Goal: Task Accomplishment & Management: Complete application form

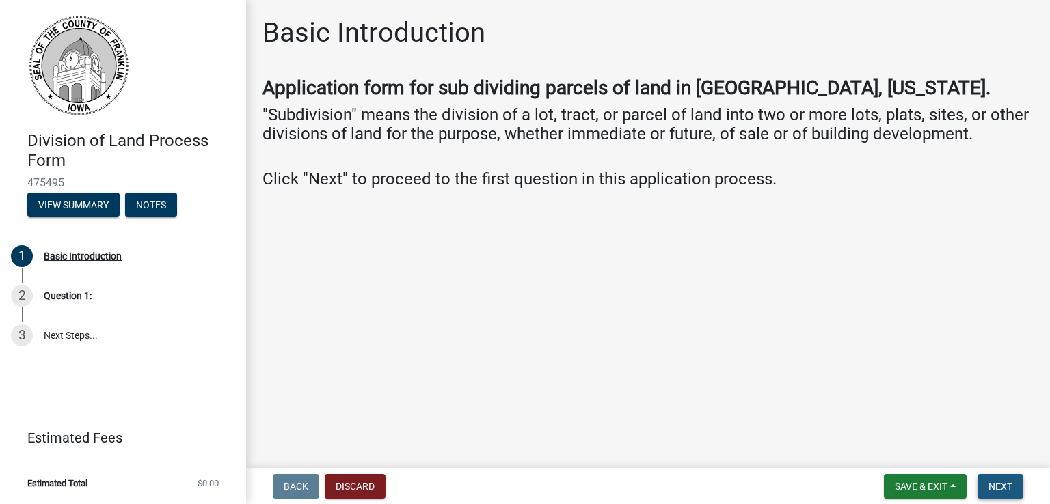
click at [996, 483] on span "Next" at bounding box center [1000, 486] width 24 height 11
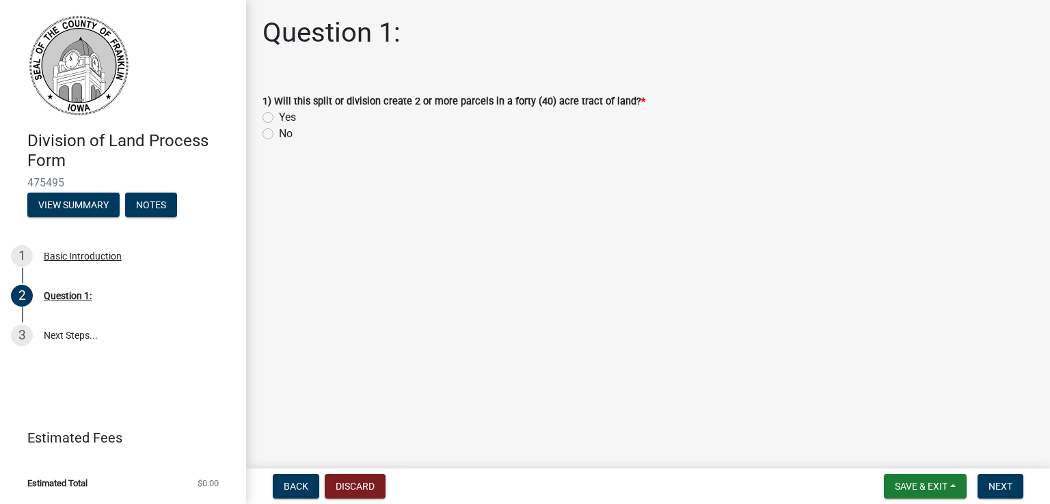
click at [279, 118] on label "Yes" at bounding box center [287, 117] width 17 height 16
click at [279, 118] on input "Yes" at bounding box center [283, 113] width 9 height 9
radio input "true"
click at [1006, 487] on span "Next" at bounding box center [1000, 486] width 24 height 11
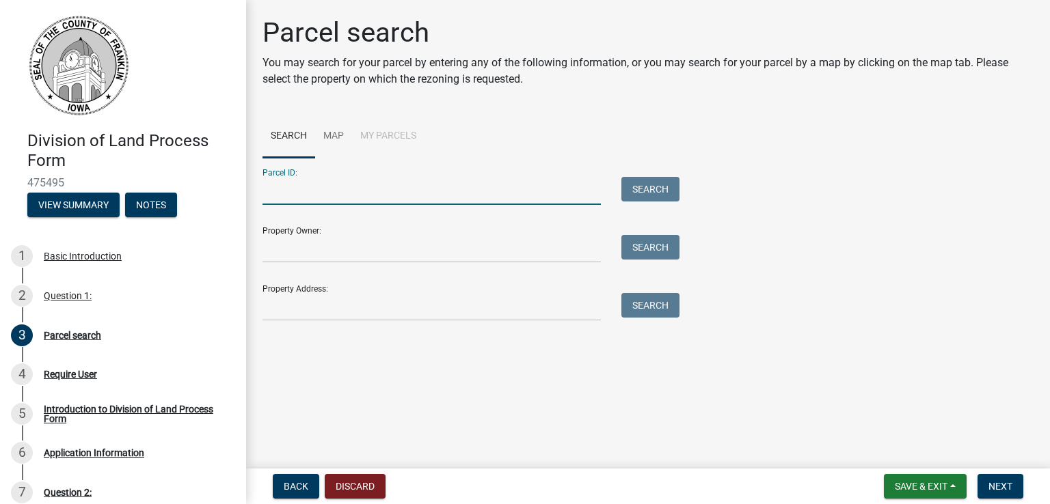
click at [371, 179] on input "Parcel ID:" at bounding box center [432, 191] width 338 height 28
click at [291, 194] on input "Parcel ID:" at bounding box center [432, 191] width 338 height 28
type input "1123400016"
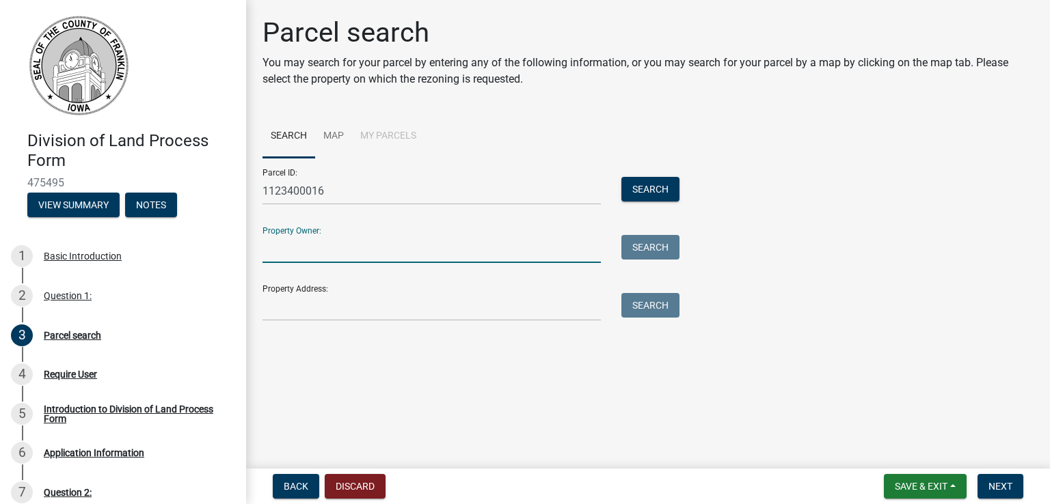
click at [319, 263] on input "Property Owner:" at bounding box center [432, 249] width 338 height 28
type input "c"
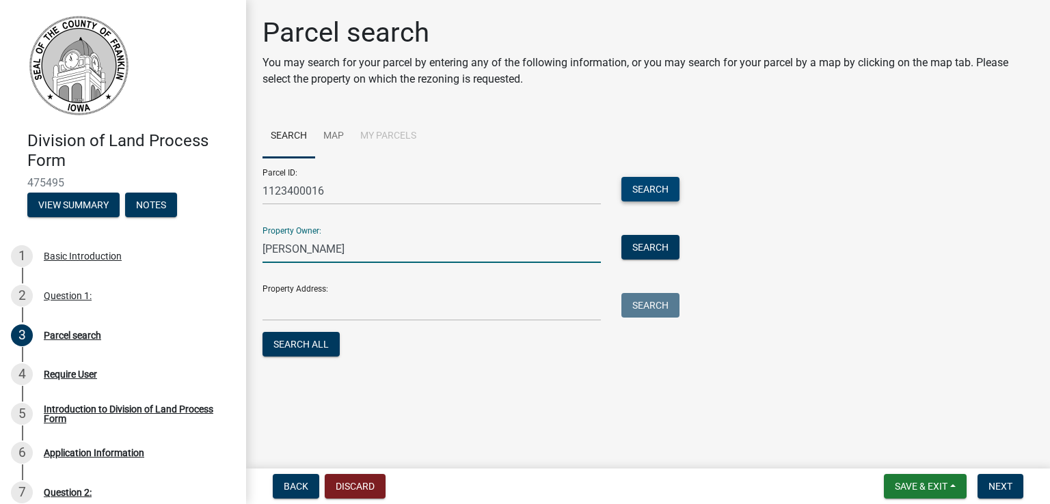
type input "carroll"
click at [650, 195] on button "Search" at bounding box center [650, 189] width 58 height 25
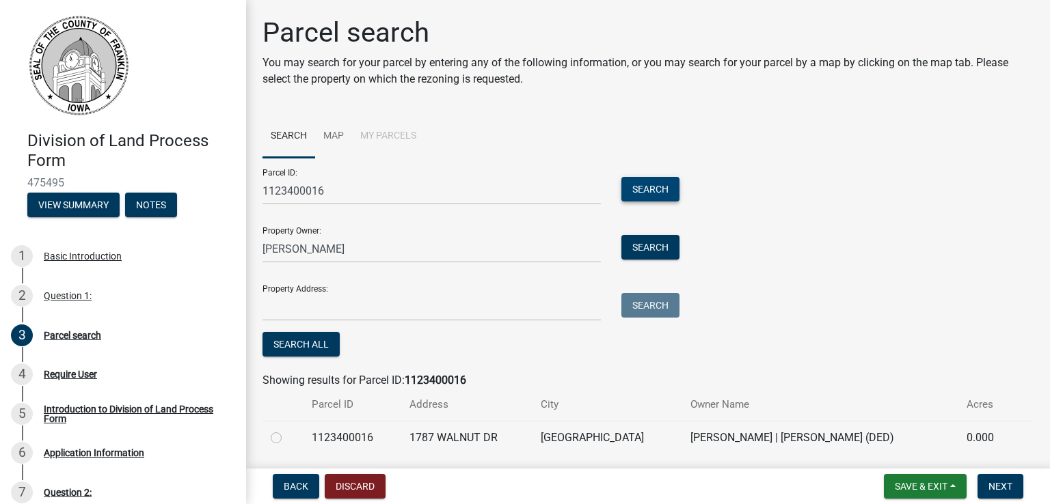
scroll to position [44, 0]
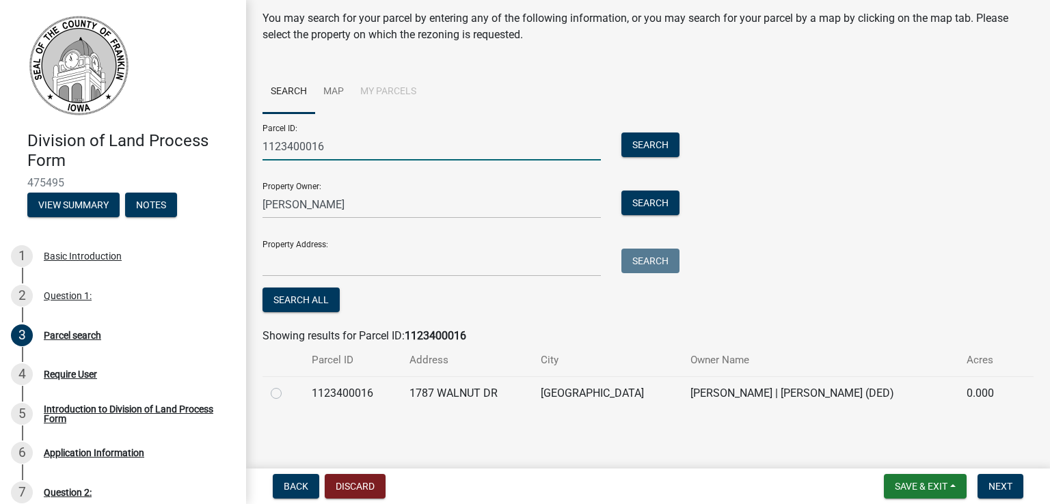
click at [335, 138] on input "1123400016" at bounding box center [432, 147] width 338 height 28
click at [659, 143] on button "Search" at bounding box center [650, 145] width 58 height 25
click at [393, 152] on input "1123400015" at bounding box center [432, 147] width 338 height 28
type input "1123400016"
click at [662, 137] on button "Search" at bounding box center [650, 145] width 58 height 25
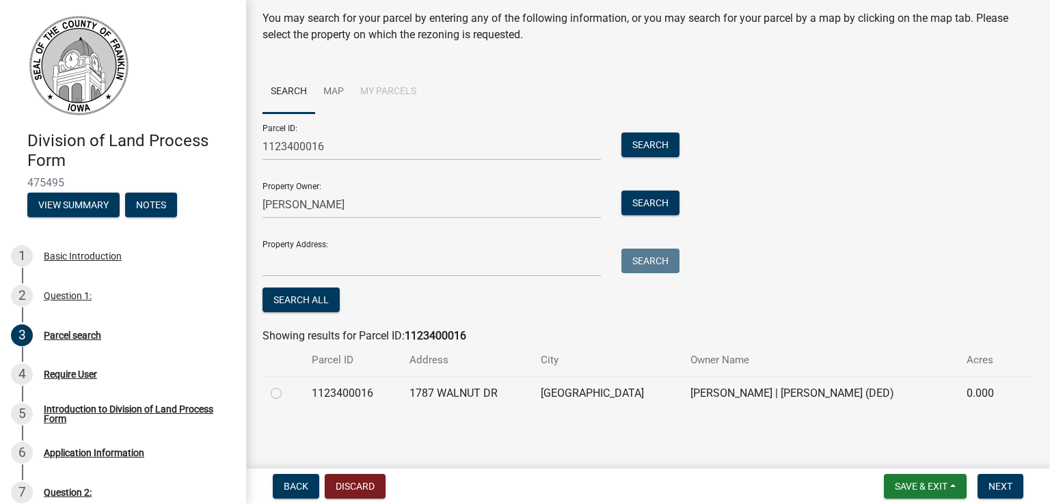
click at [287, 386] on label at bounding box center [287, 386] width 0 height 0
click at [287, 392] on input "radio" at bounding box center [291, 390] width 9 height 9
radio input "true"
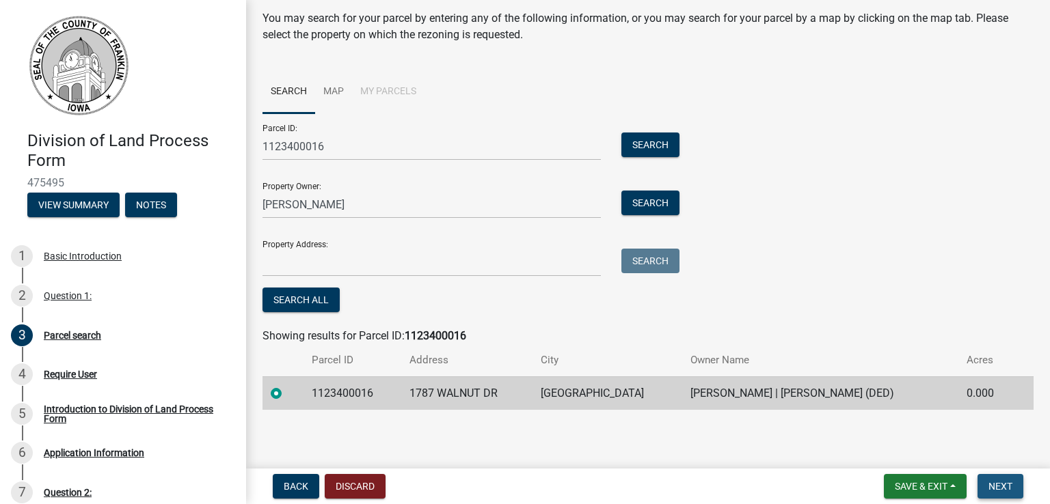
click at [1019, 485] on button "Next" at bounding box center [1001, 486] width 46 height 25
click at [997, 493] on button "Next" at bounding box center [1001, 486] width 46 height 25
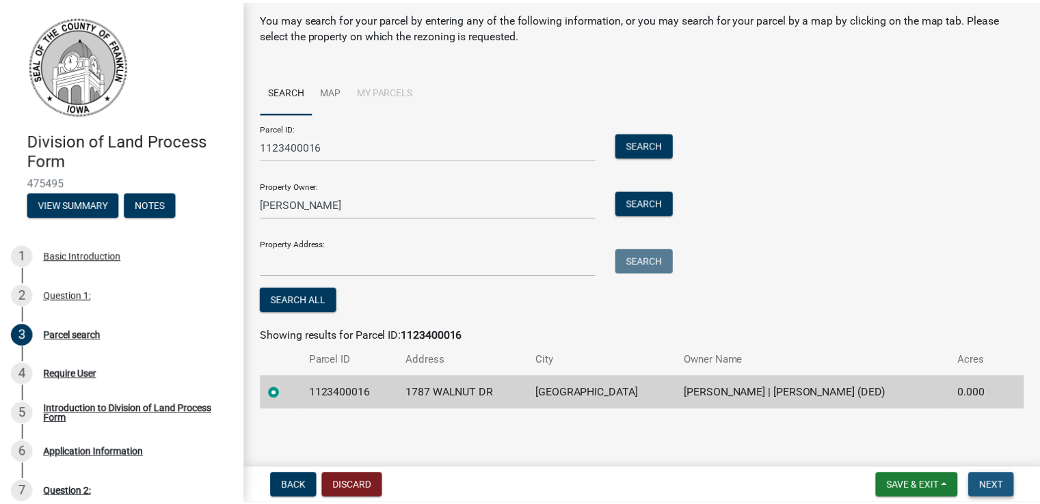
scroll to position [0, 0]
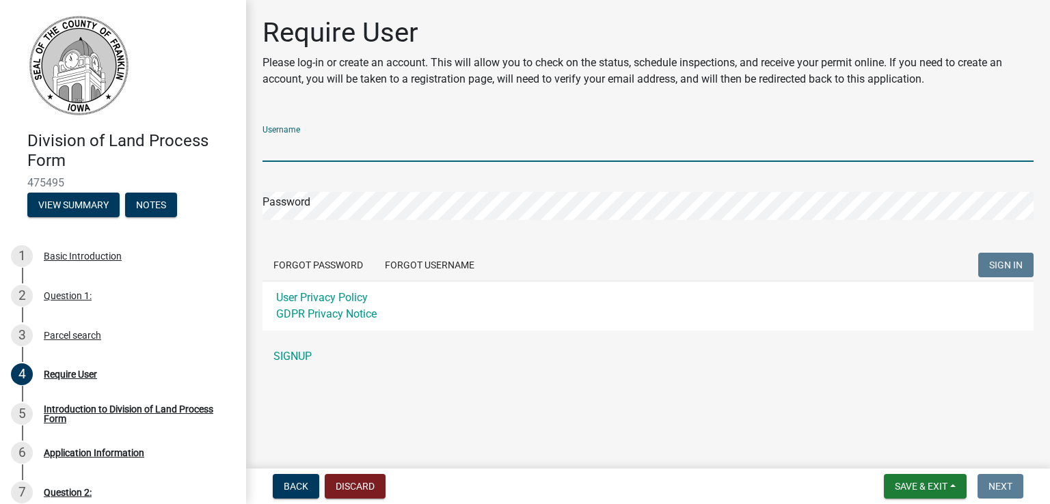
click at [286, 151] on input "Username" at bounding box center [648, 148] width 771 height 28
type input "jcarroll"
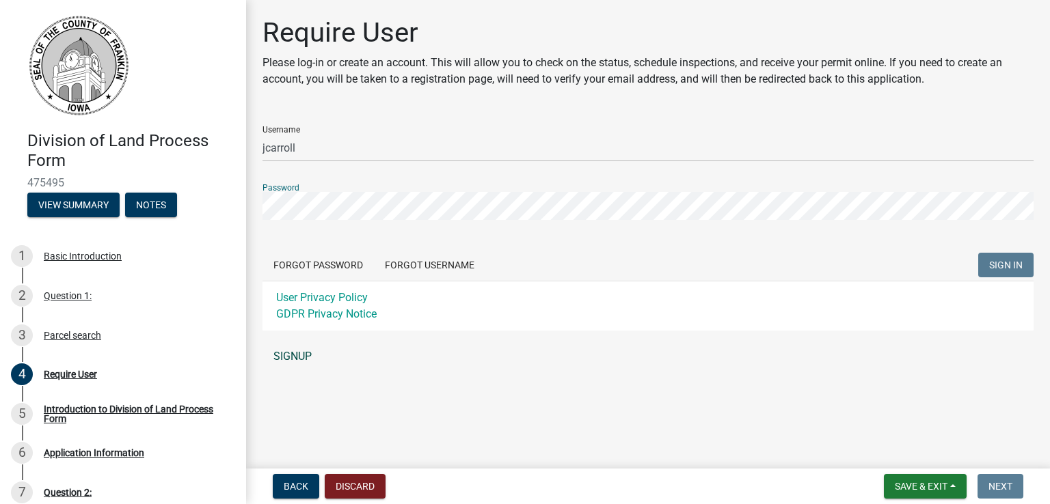
click at [295, 366] on link "SIGNUP" at bounding box center [648, 356] width 771 height 27
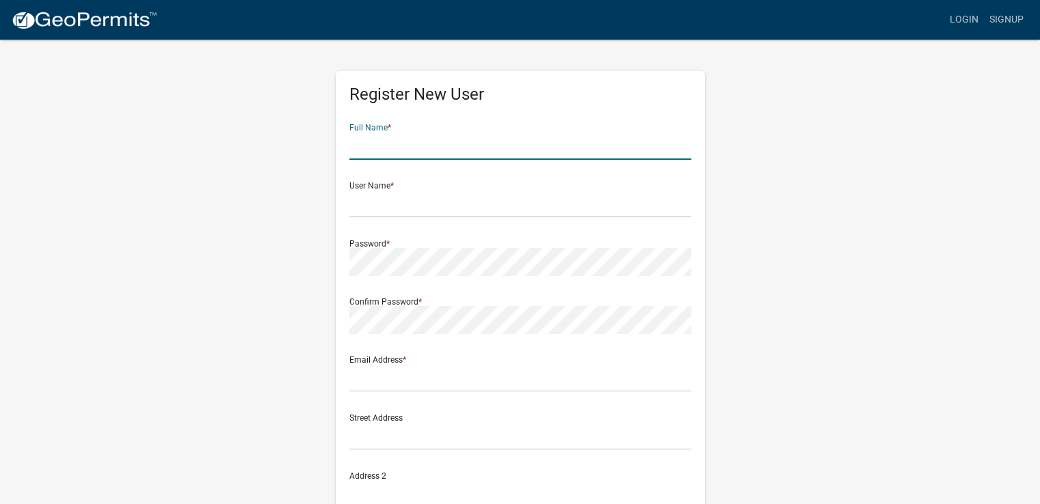
click at [403, 141] on input "text" at bounding box center [520, 146] width 342 height 28
type input "[PERSON_NAME]"
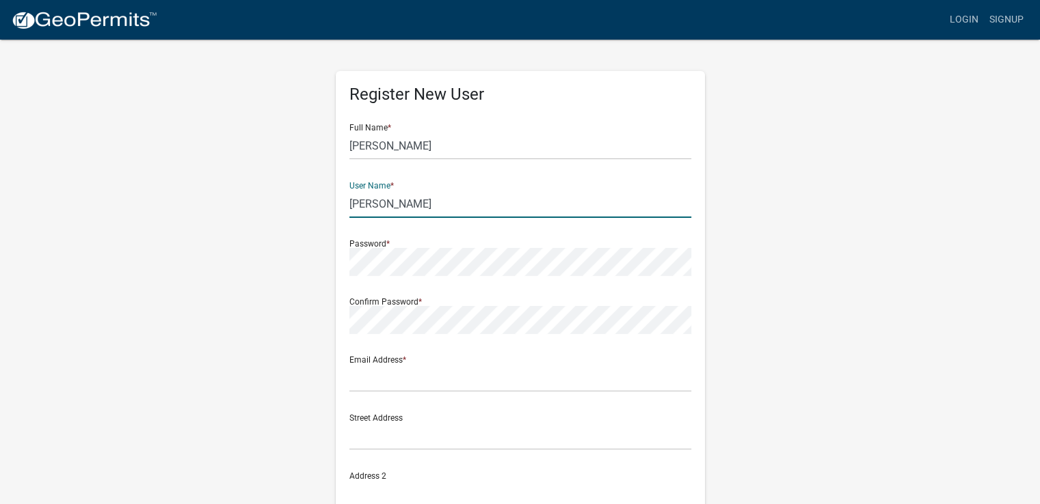
type input "Carroll"
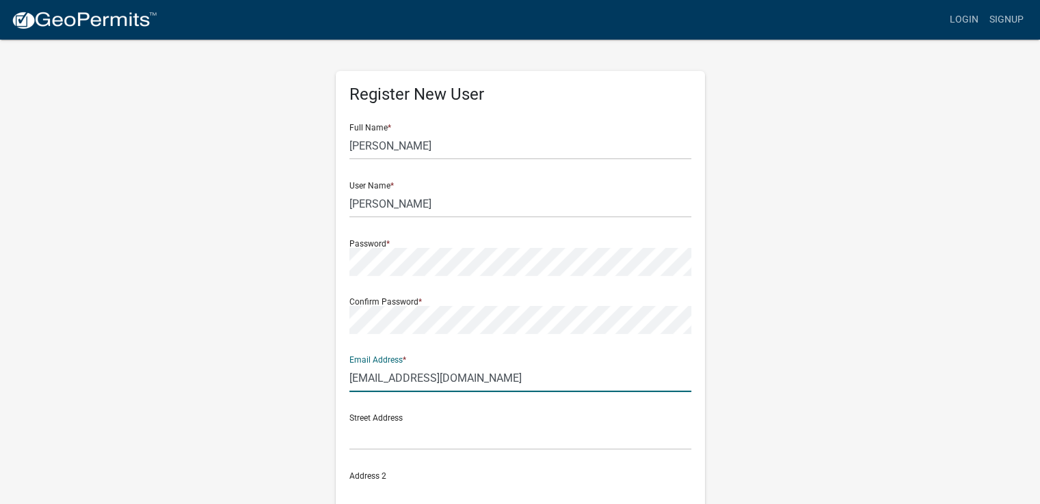
type input "jamieh9312@gmail.com"
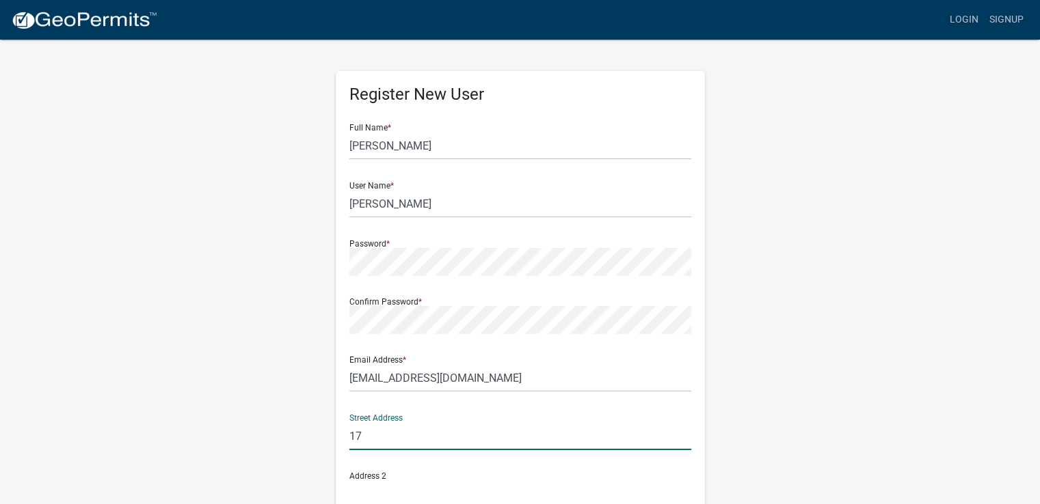
type input "1"
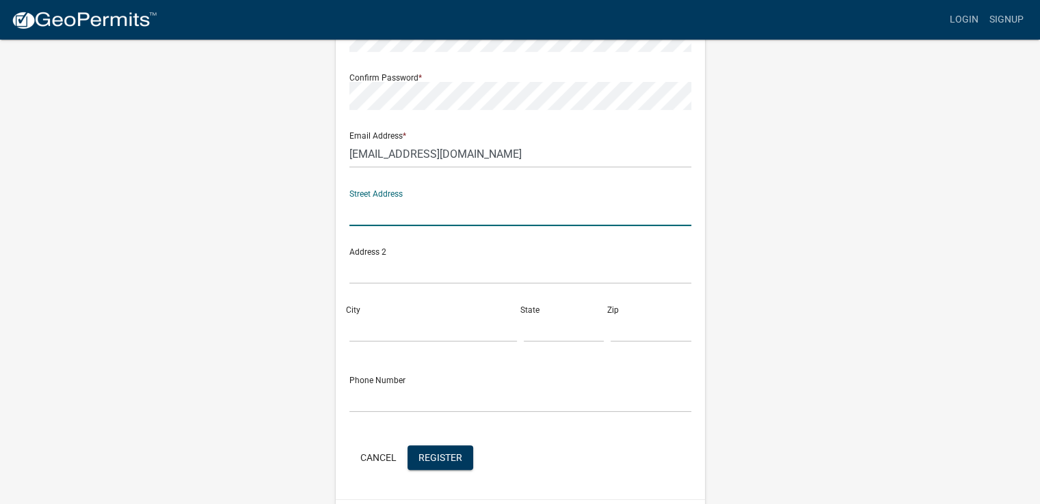
scroll to position [265, 0]
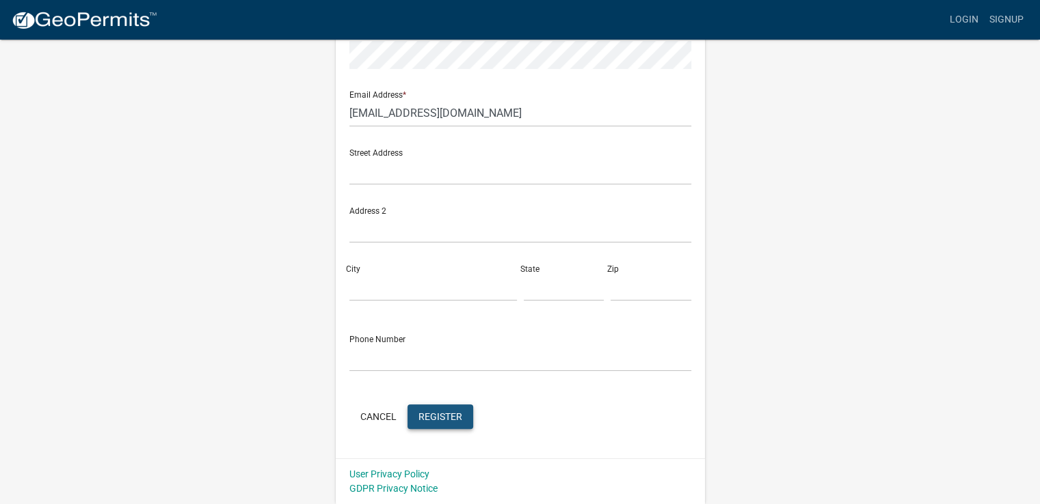
click at [441, 416] on span "Register" at bounding box center [440, 416] width 44 height 11
click at [446, 419] on span "Register" at bounding box center [440, 416] width 44 height 11
click at [443, 420] on span "Register" at bounding box center [440, 416] width 44 height 11
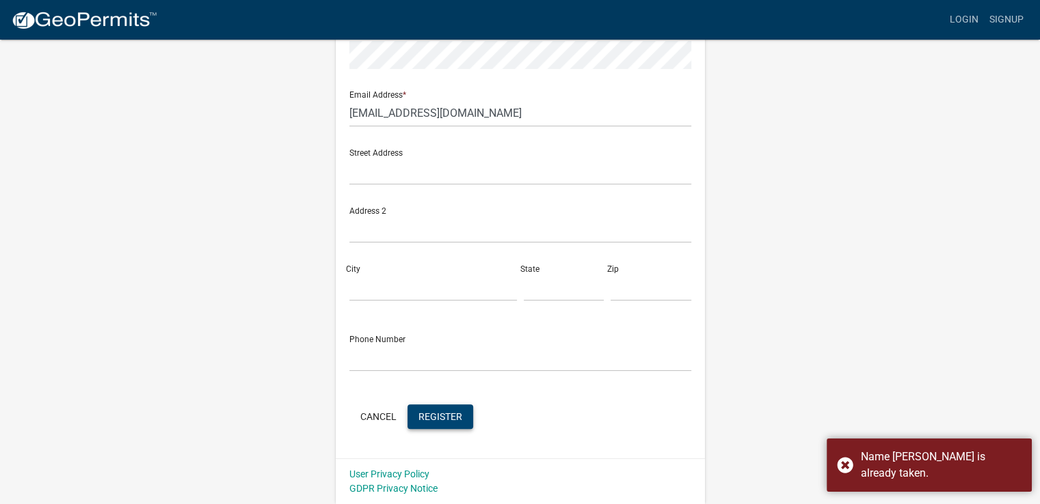
scroll to position [0, 0]
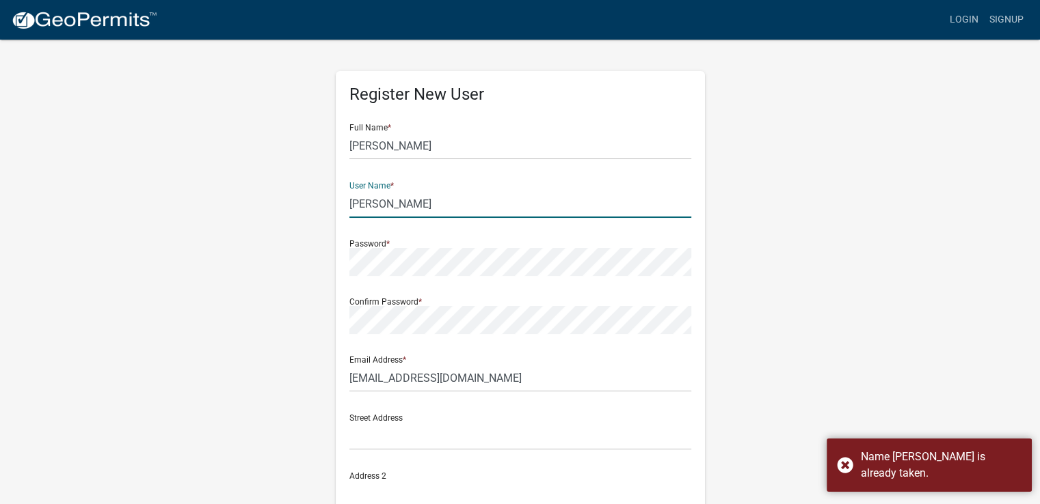
click at [403, 203] on input "Carroll" at bounding box center [520, 204] width 342 height 28
click at [370, 203] on input "Carroll" at bounding box center [520, 204] width 342 height 28
click at [408, 144] on input "[PERSON_NAME]" at bounding box center [520, 146] width 342 height 28
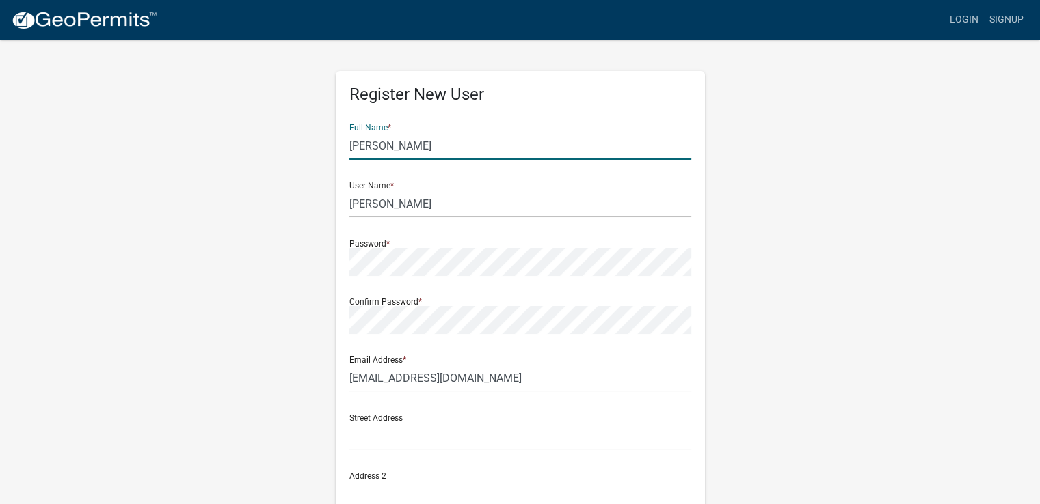
type input "[PERSON_NAME]"
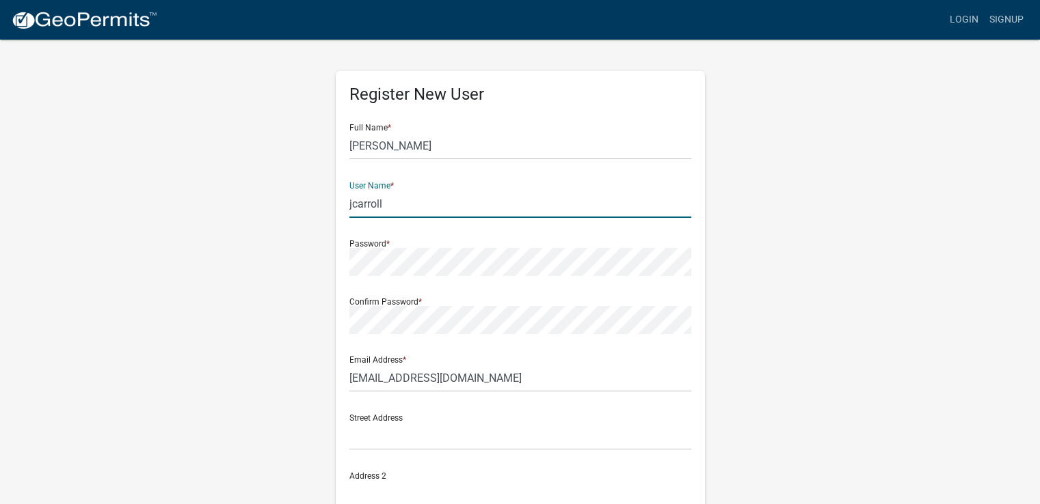
scroll to position [265, 0]
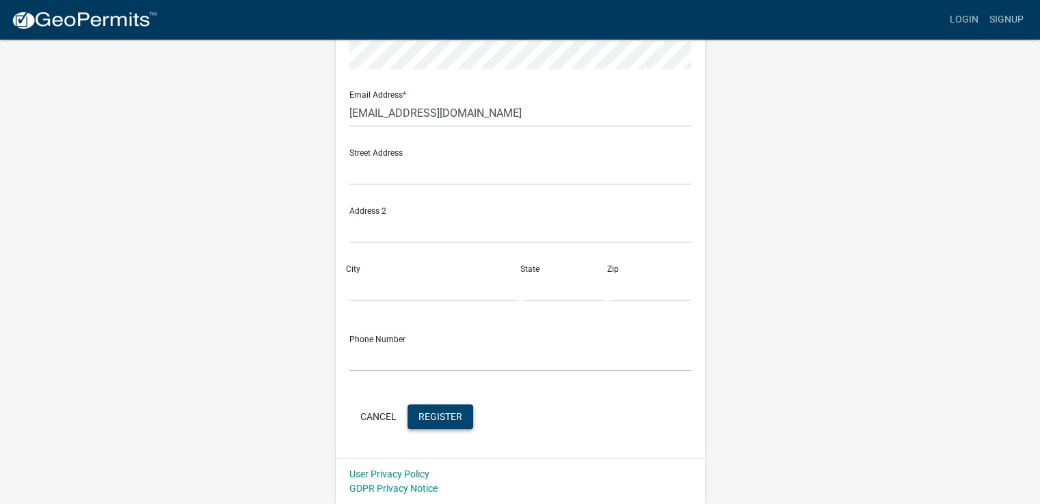
click at [449, 425] on button "Register" at bounding box center [440, 417] width 66 height 25
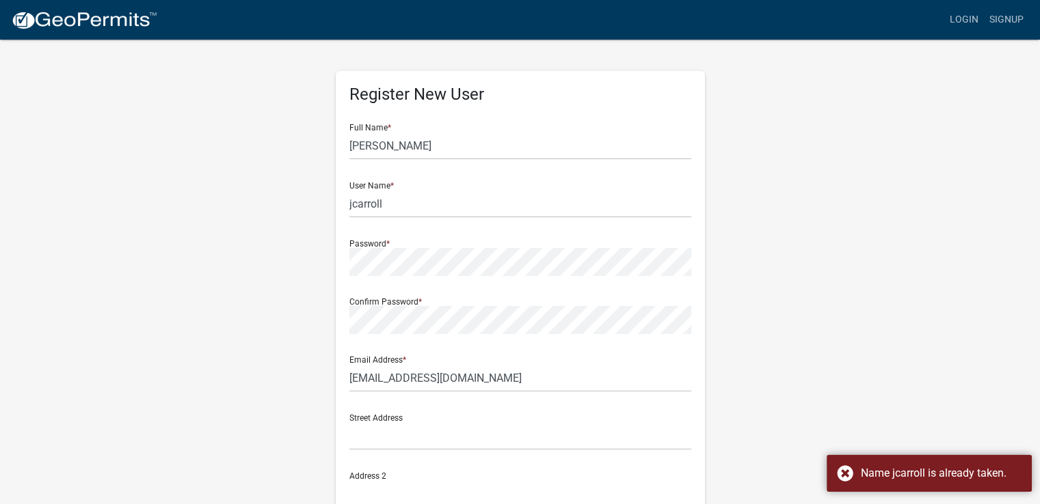
scroll to position [0, 0]
click at [421, 209] on input "jcarroll" at bounding box center [520, 204] width 342 height 28
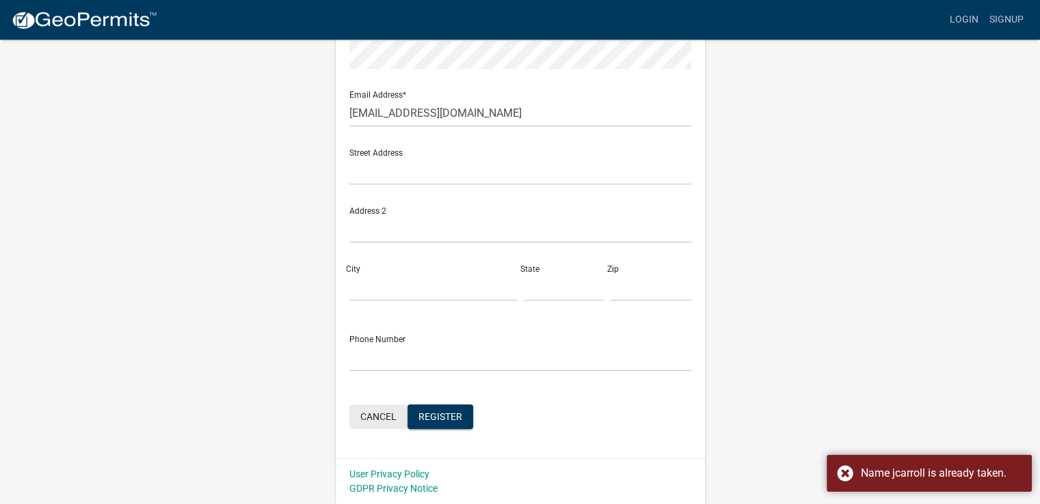
scroll to position [265, 0]
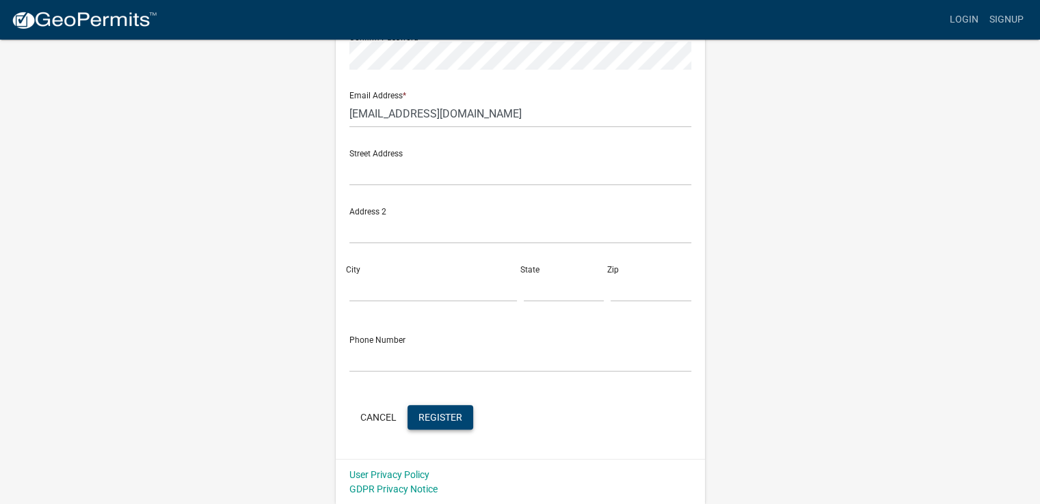
type input "jcarroll9393"
click at [429, 424] on button "Register" at bounding box center [440, 417] width 66 height 25
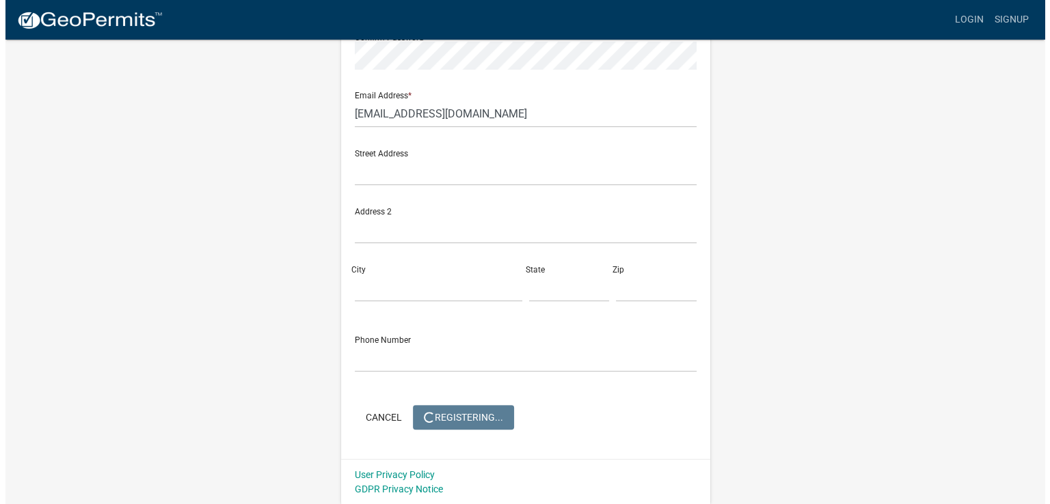
scroll to position [0, 0]
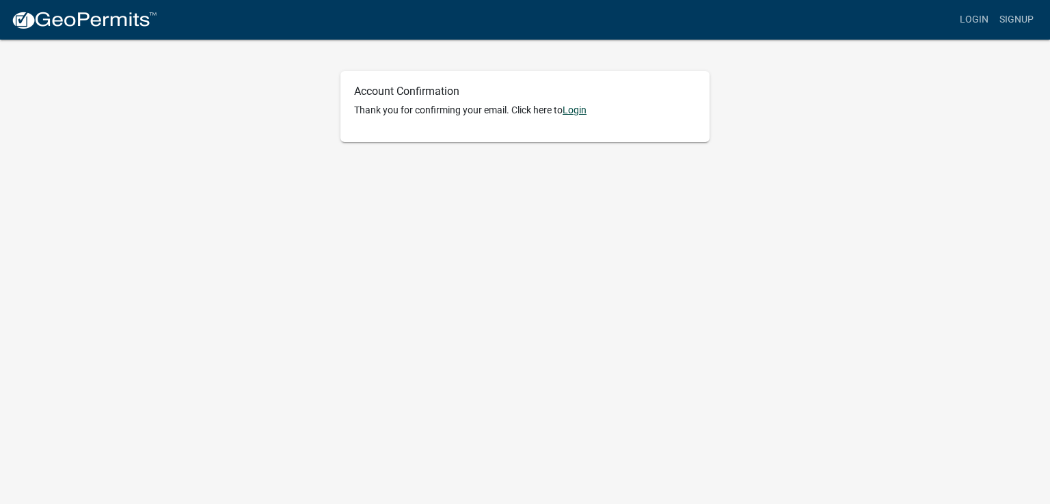
click at [577, 109] on link "Login" at bounding box center [575, 110] width 24 height 11
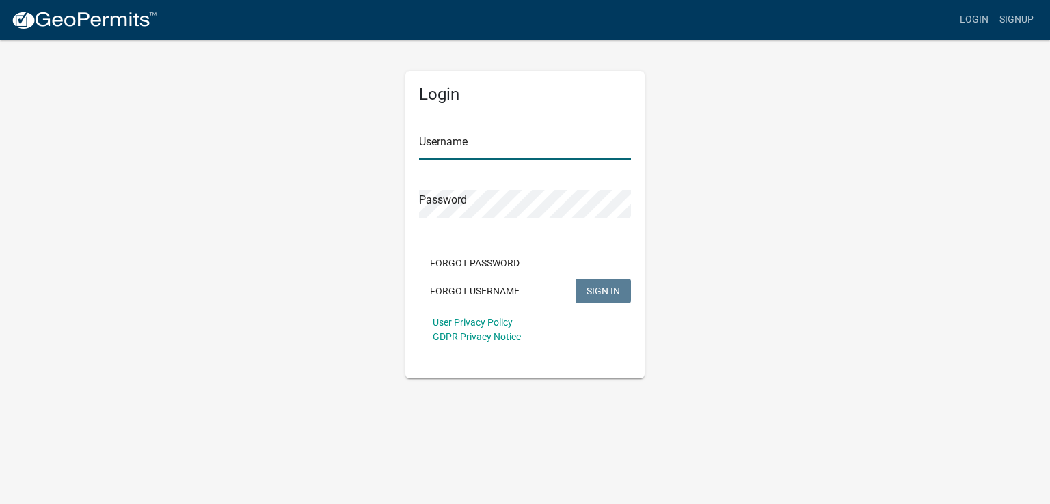
type input "jcarroll9393"
click at [594, 291] on span "SIGN IN" at bounding box center [603, 290] width 33 height 11
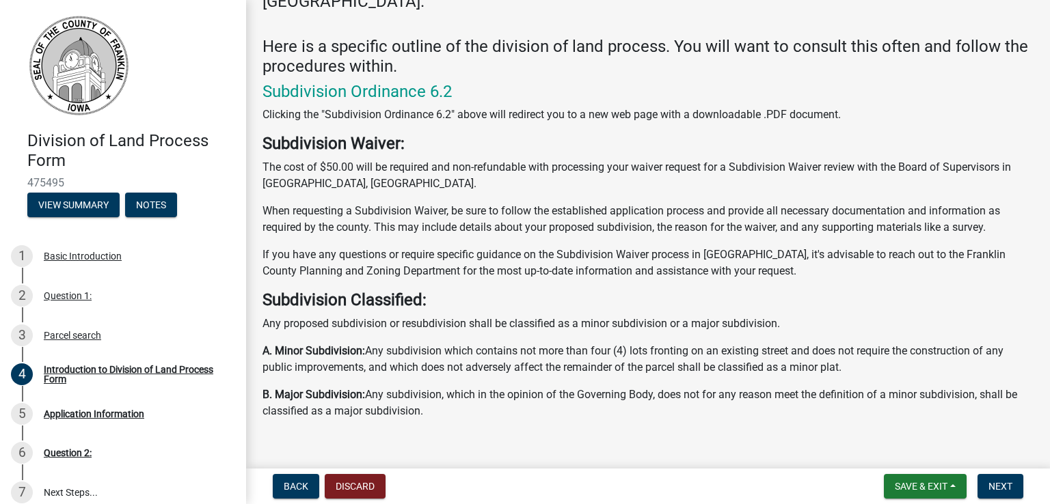
scroll to position [145, 0]
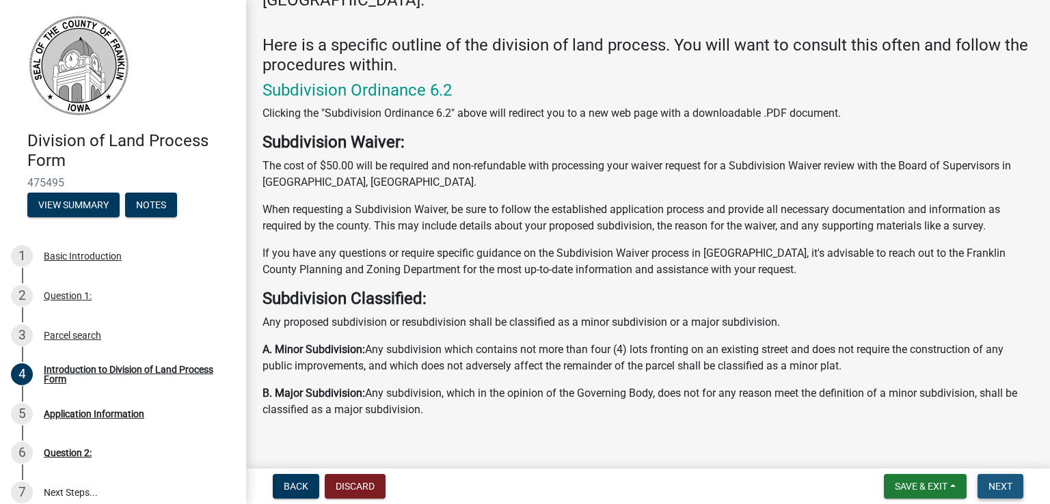
click at [990, 485] on span "Next" at bounding box center [1000, 486] width 24 height 11
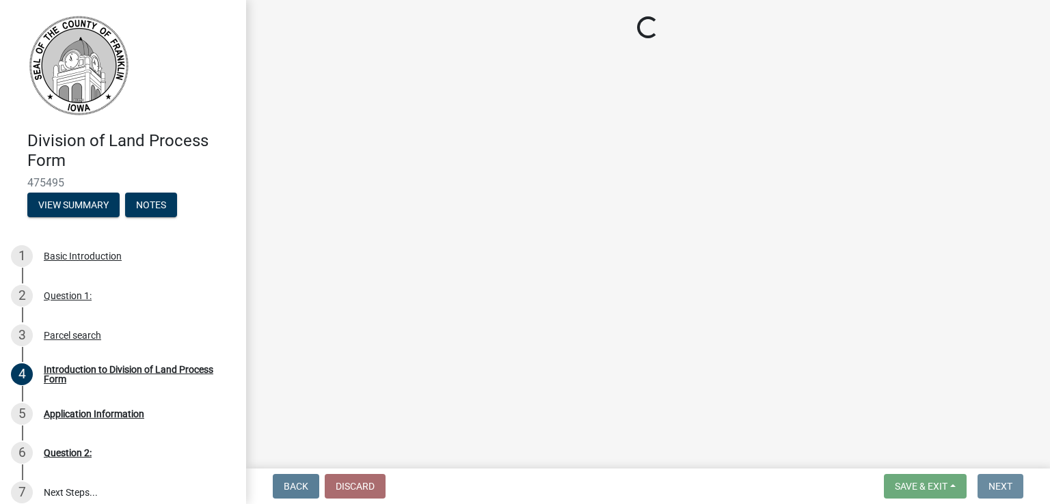
scroll to position [0, 0]
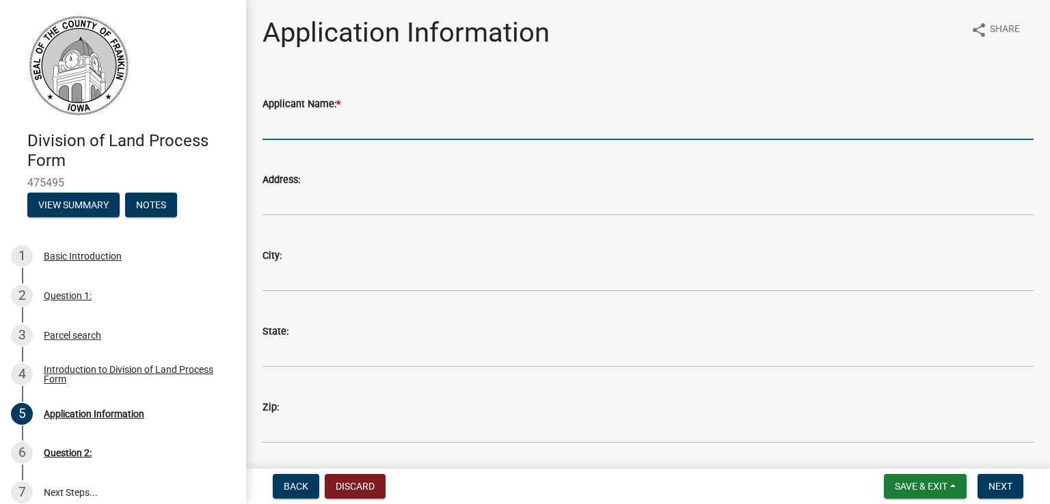
click at [409, 126] on input "Applicant Name: *" at bounding box center [648, 126] width 771 height 28
type input "[PERSON_NAME]"
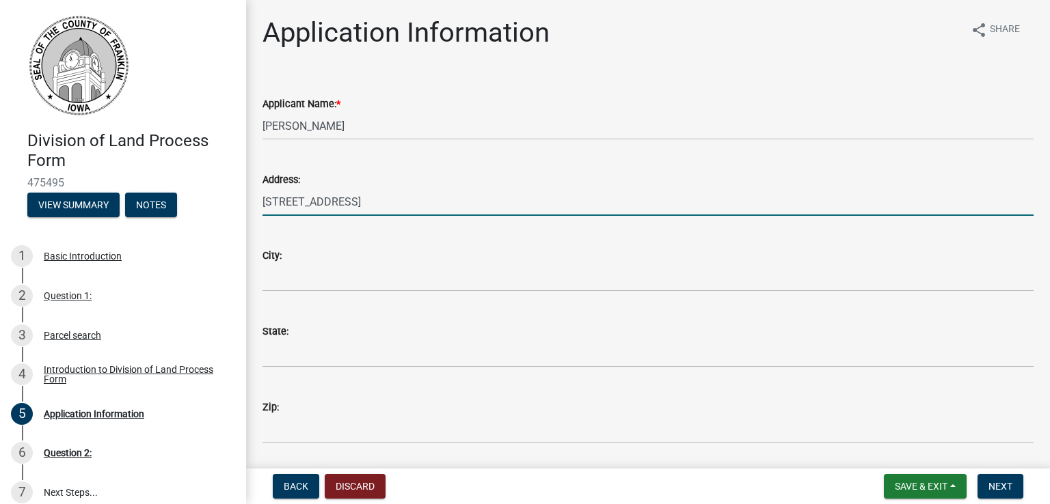
type input "[STREET_ADDRESS]"
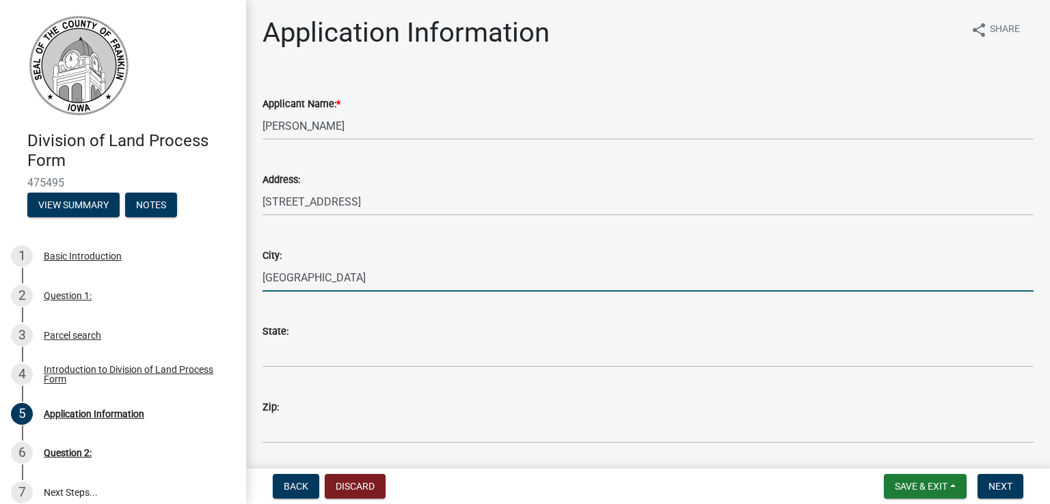
type input "[GEOGRAPHIC_DATA]"
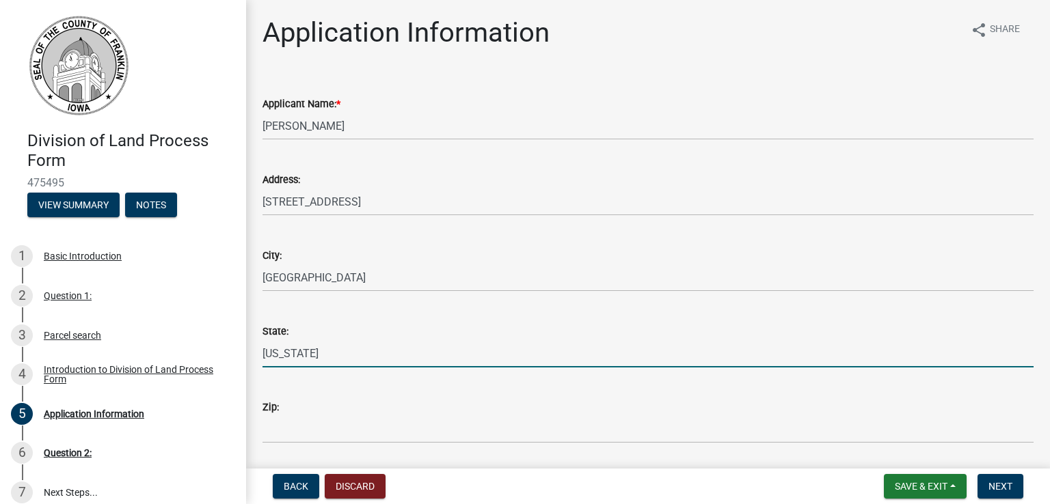
type input "[US_STATE]"
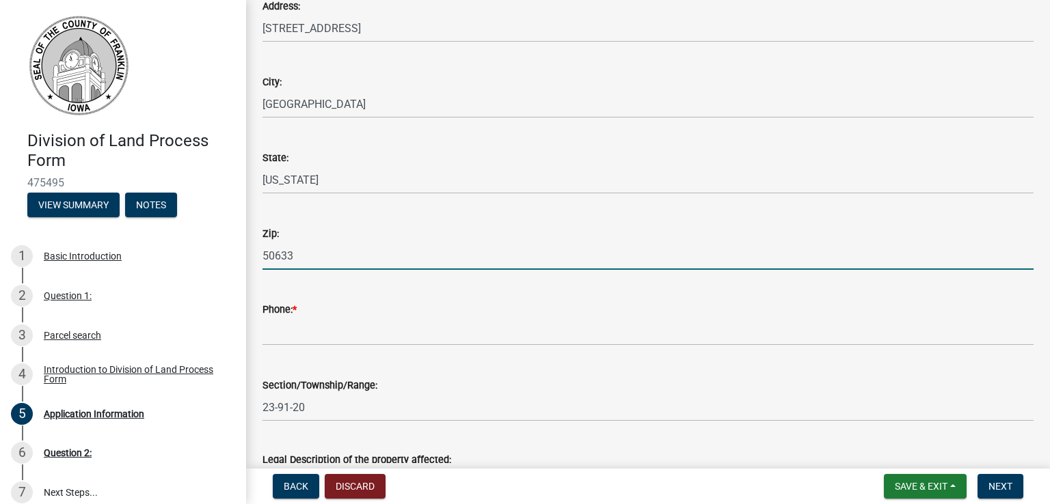
scroll to position [180, 0]
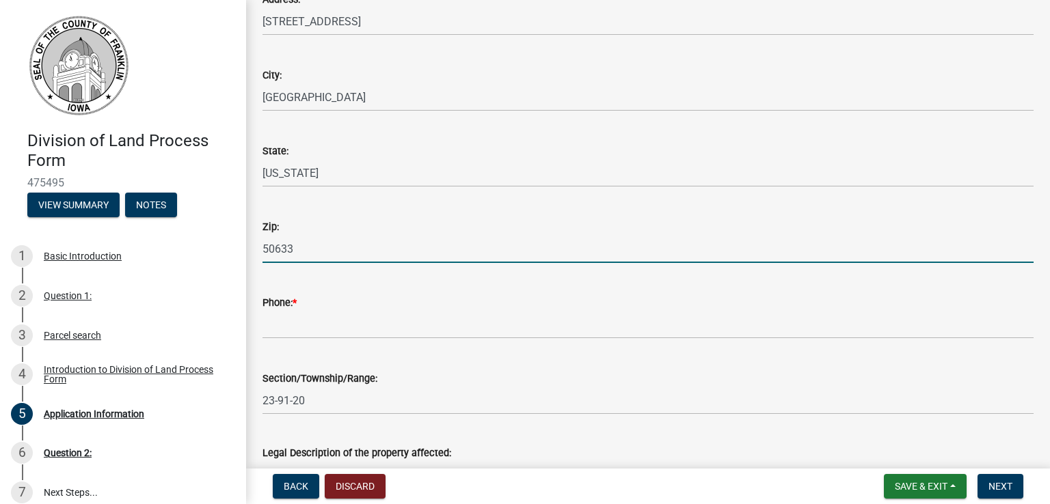
type input "50633"
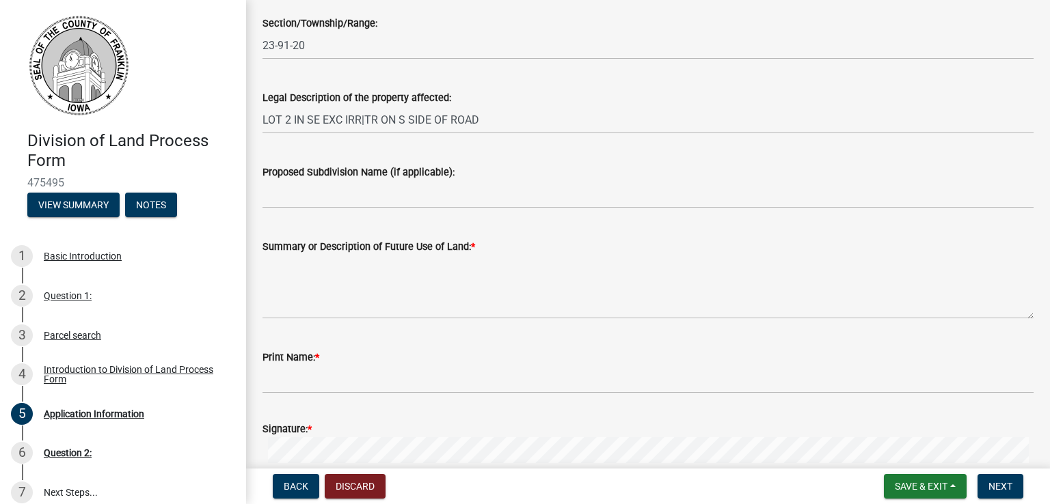
scroll to position [536, 0]
type input "6418438143"
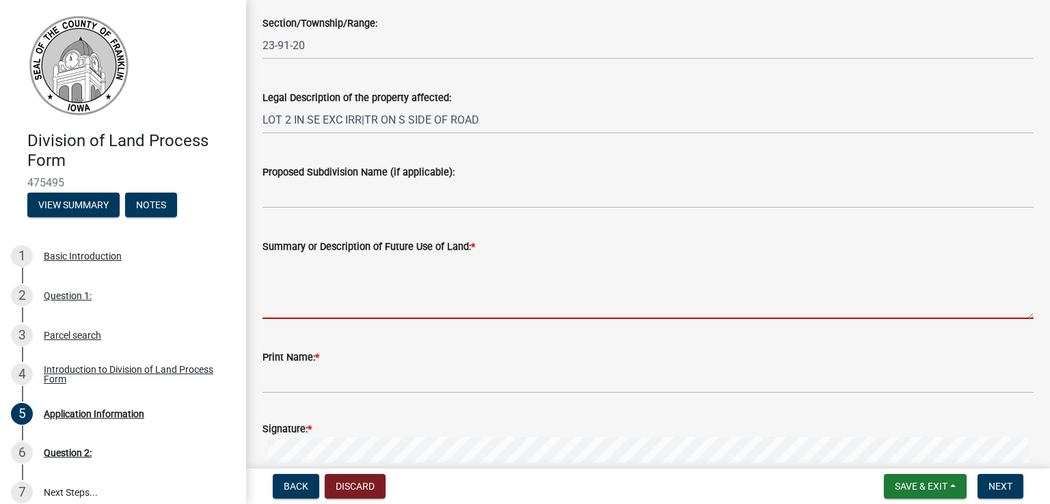
click at [299, 308] on textarea "Summary or Description of Future Use of Land: *" at bounding box center [648, 287] width 771 height 64
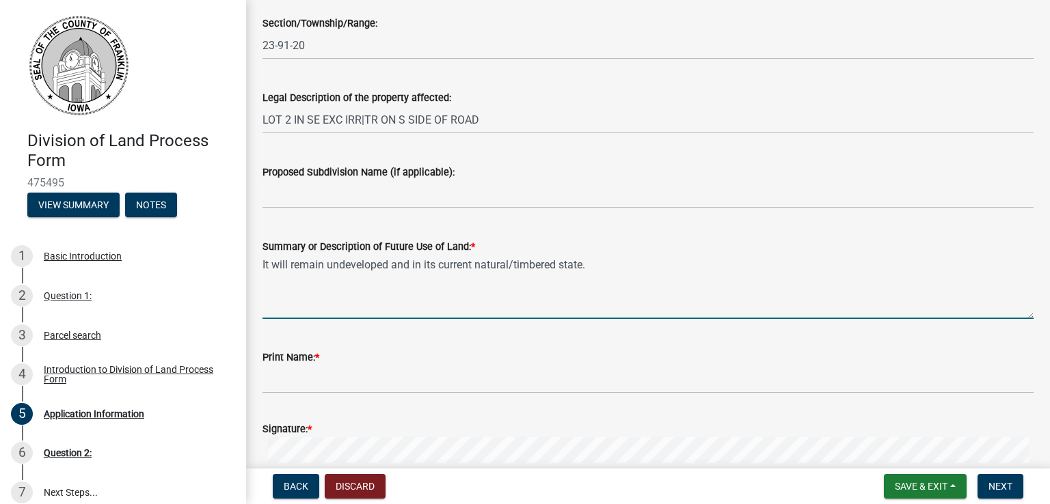
paste textarea "The division is being made for financial and lending purposes related to refina…"
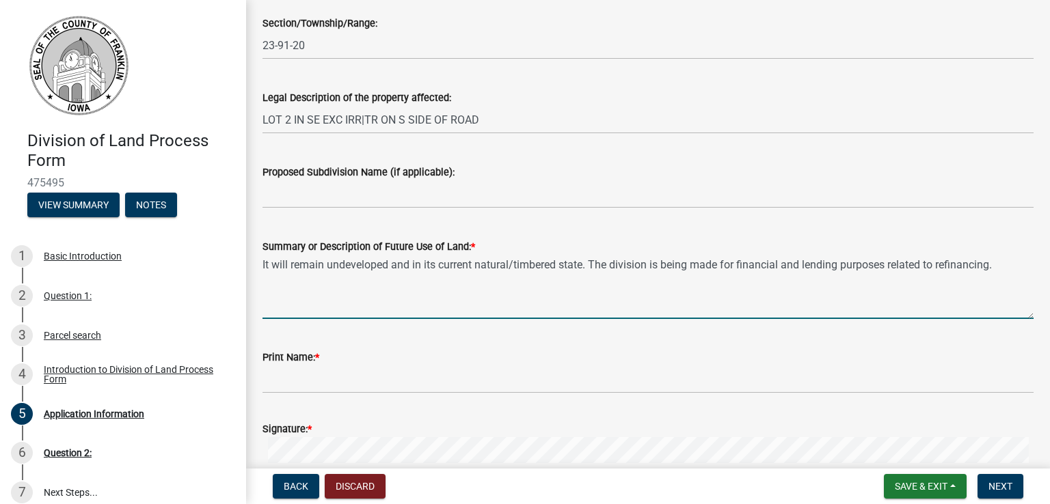
type textarea "It will remain undeveloped and in its current natural/timbered state. The divis…"
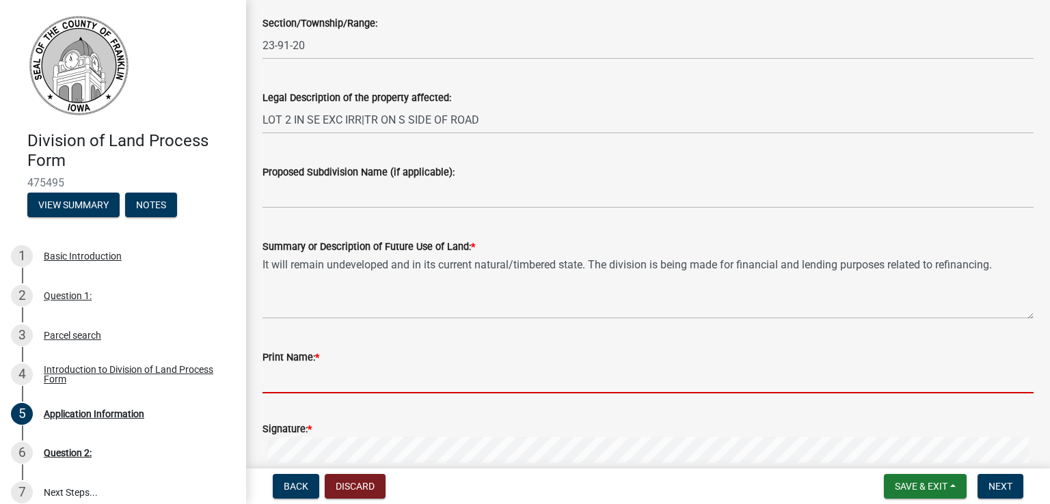
click at [282, 373] on input "Print Name: *" at bounding box center [648, 380] width 771 height 28
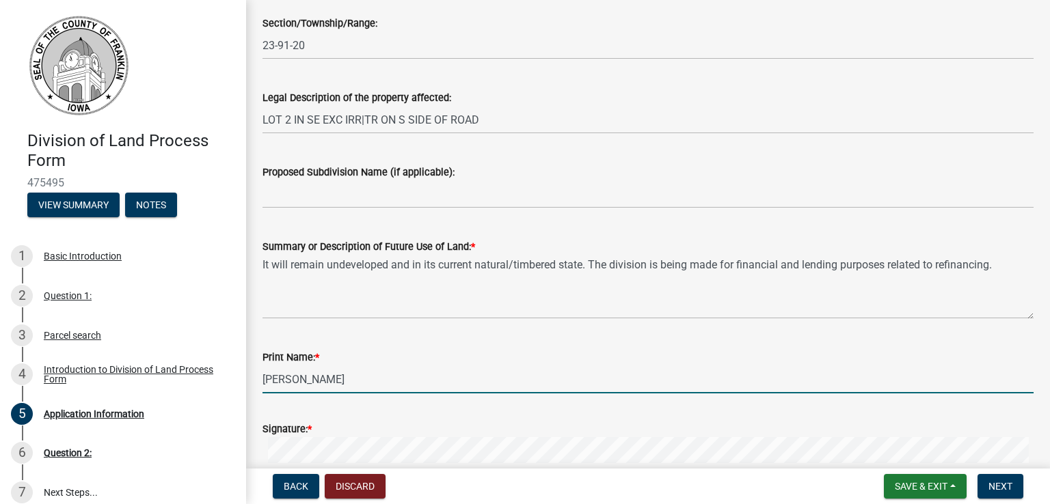
type input "[PERSON_NAME]"
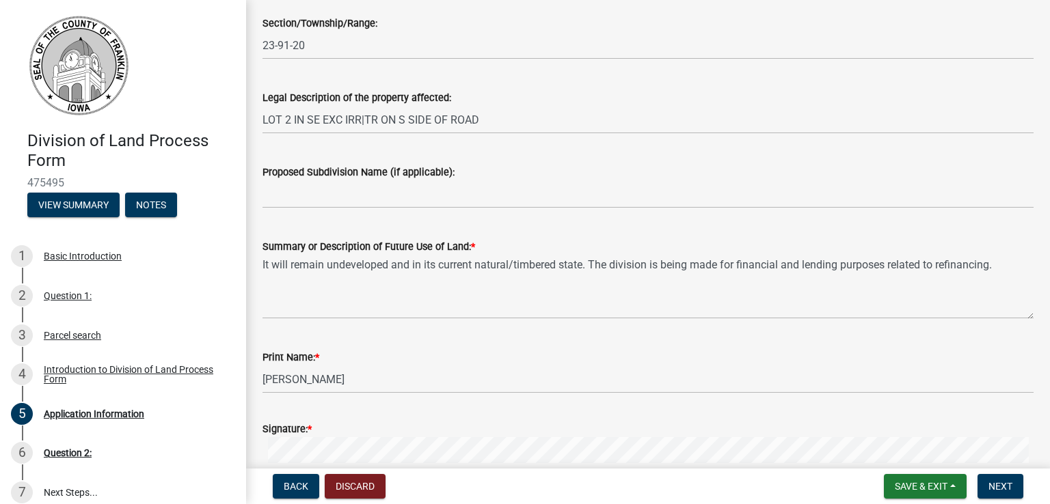
scroll to position [856, 0]
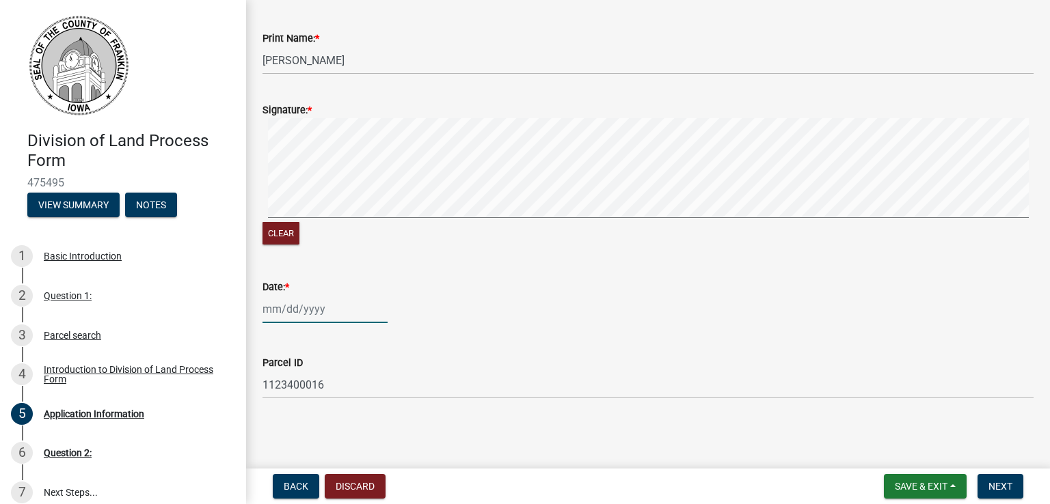
click at [266, 310] on div at bounding box center [325, 309] width 125 height 28
select select "9"
select select "2025"
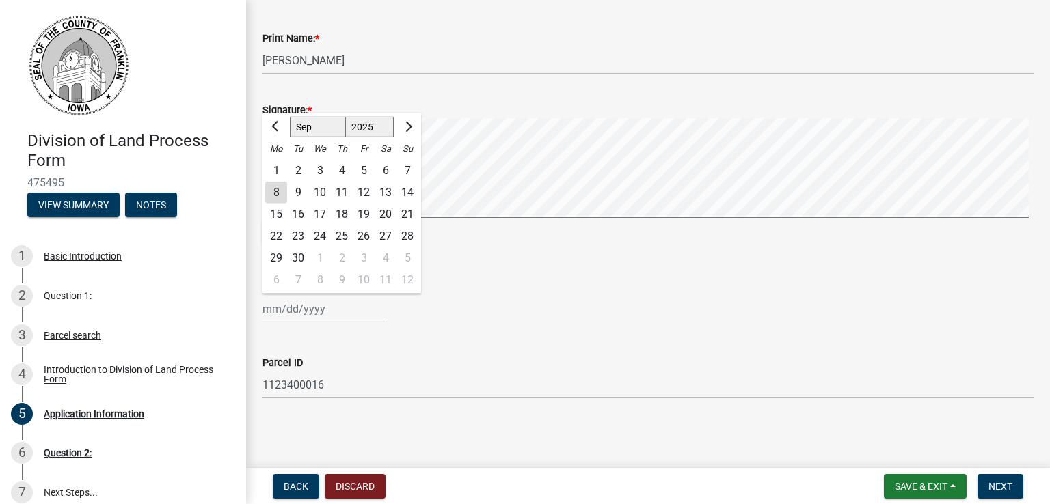
click at [301, 189] on div "9" at bounding box center [298, 193] width 22 height 22
type input "[DATE]"
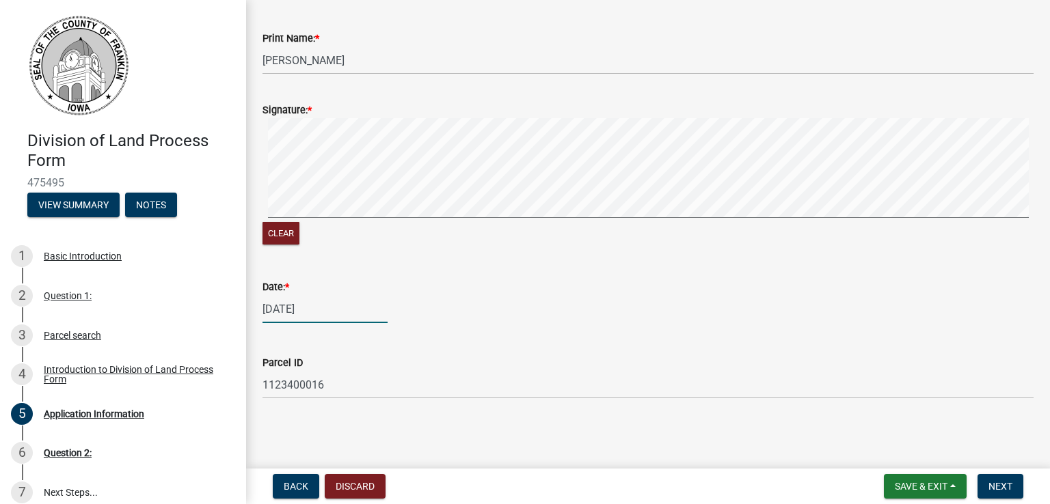
click at [286, 306] on div "[DATE]" at bounding box center [325, 309] width 125 height 28
select select "9"
select select "2025"
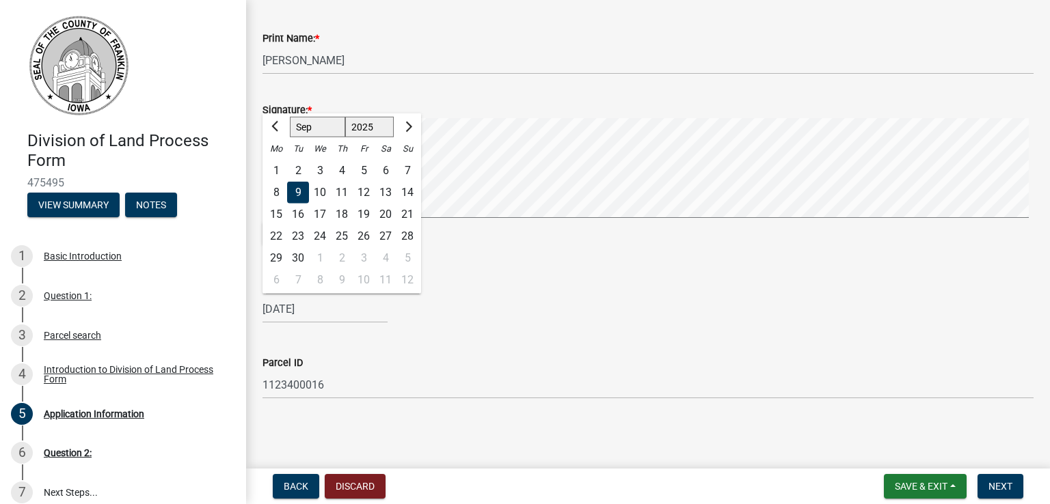
click at [273, 186] on div "8" at bounding box center [276, 193] width 22 height 22
type input "[DATE]"
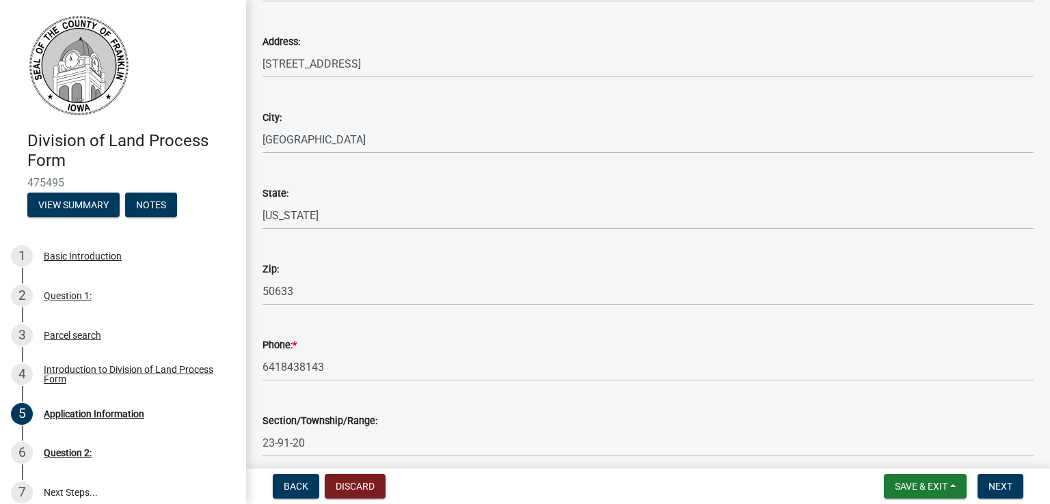
scroll to position [0, 0]
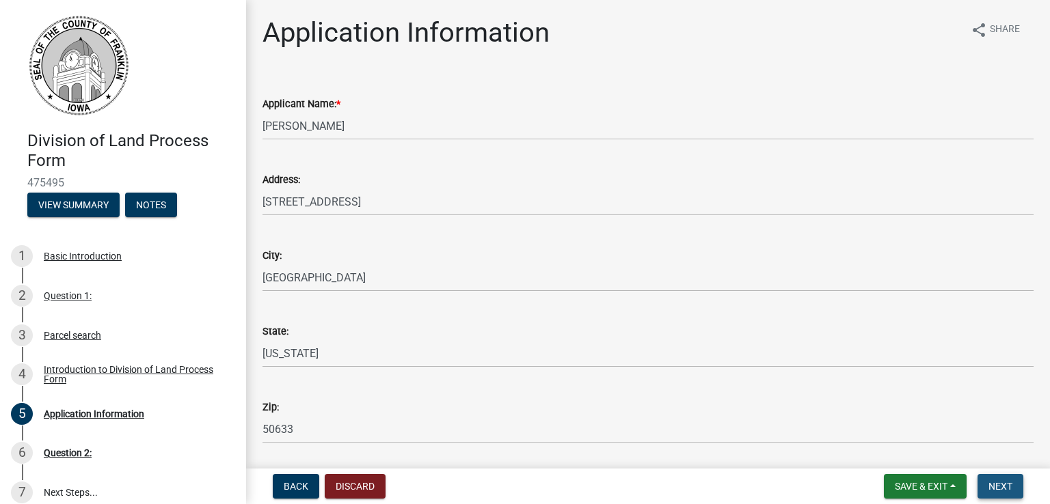
click at [998, 491] on span "Next" at bounding box center [1000, 486] width 24 height 11
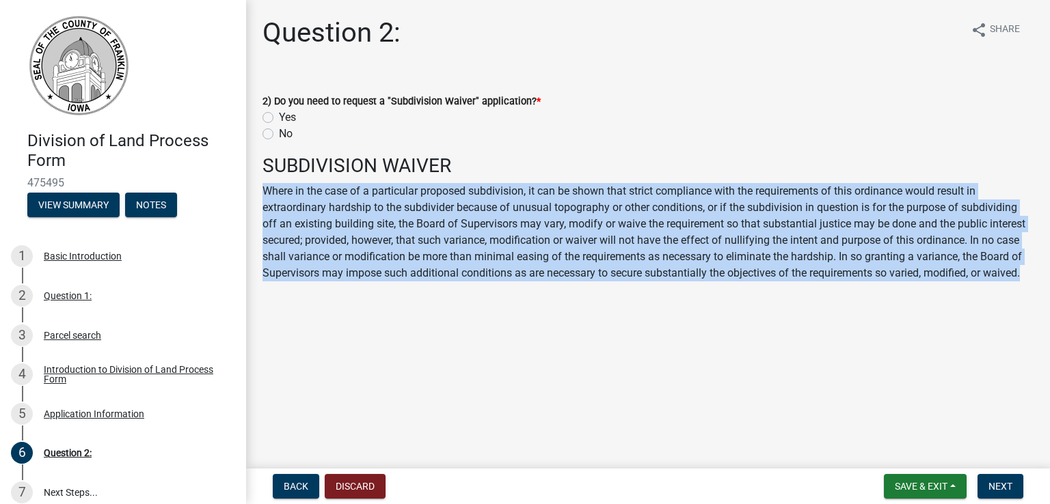
drag, startPoint x: 1027, startPoint y: 275, endPoint x: 247, endPoint y: 195, distance: 784.1
click at [247, 195] on div "Question 2: share Share 2) Do you need to request a "Subdivision Waiver" applic…" at bounding box center [648, 160] width 804 height 288
copy p "Where in the case of a particular proposed subdivision, it can be shown that st…"
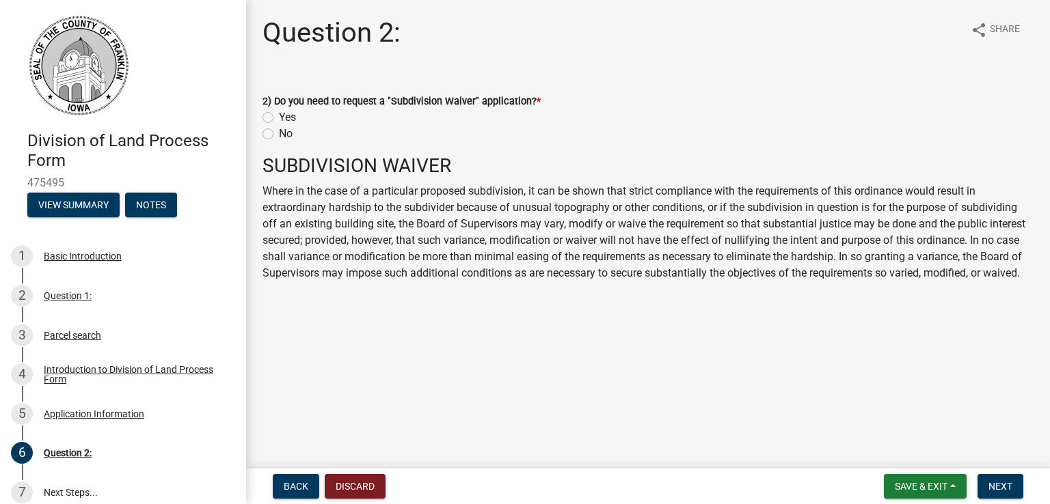
click at [421, 129] on div "No" at bounding box center [648, 134] width 771 height 16
click at [279, 133] on label "No" at bounding box center [286, 134] width 14 height 16
click at [279, 133] on input "No" at bounding box center [283, 130] width 9 height 9
radio input "true"
click at [1008, 486] on span "Next" at bounding box center [1000, 486] width 24 height 11
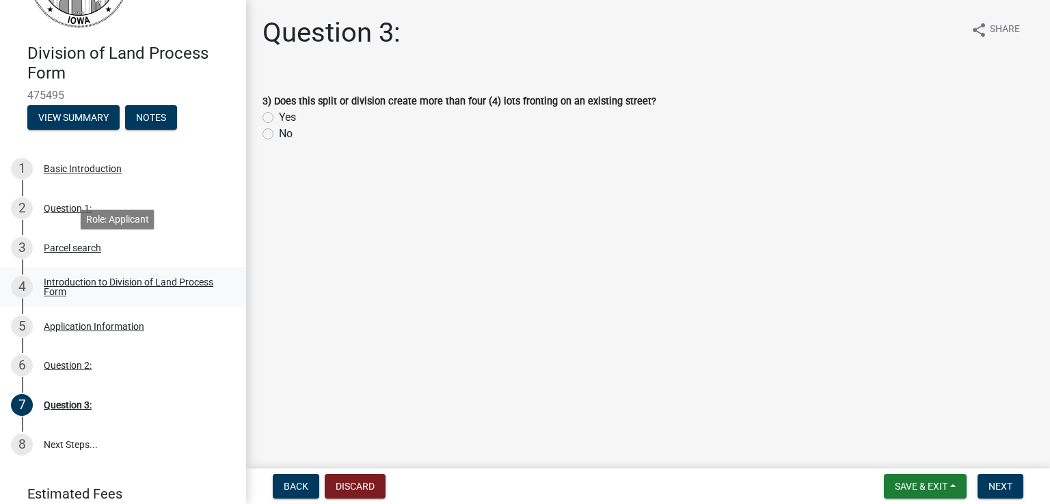
scroll to position [144, 0]
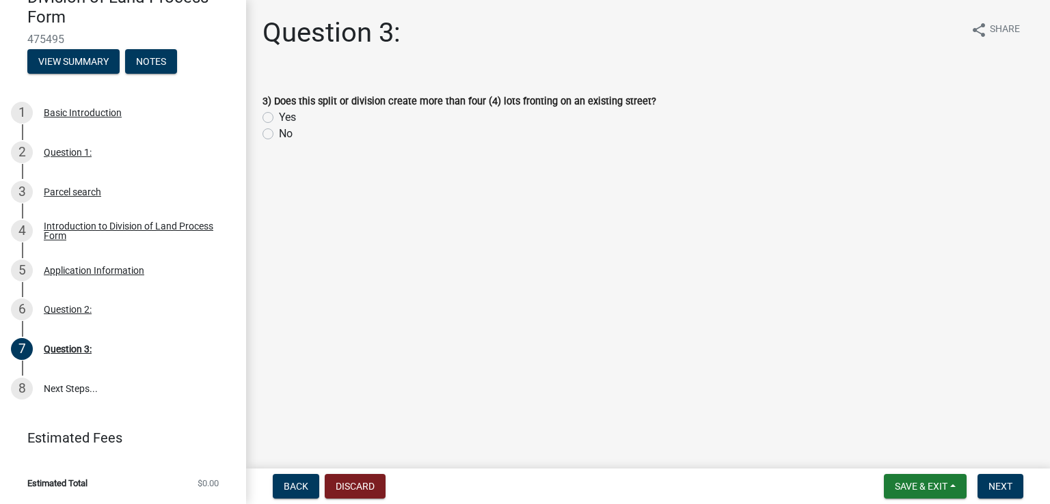
click at [279, 135] on label "No" at bounding box center [286, 134] width 14 height 16
click at [279, 135] on input "No" at bounding box center [283, 130] width 9 height 9
radio input "true"
click at [1006, 485] on span "Next" at bounding box center [1000, 486] width 24 height 11
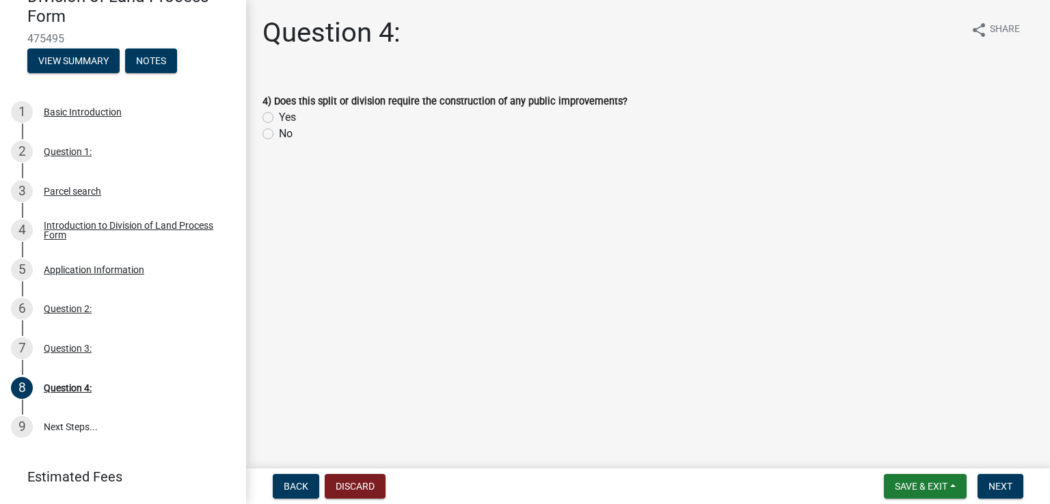
click at [279, 133] on label "No" at bounding box center [286, 134] width 14 height 16
click at [279, 133] on input "No" at bounding box center [283, 130] width 9 height 9
radio input "true"
click at [1006, 484] on span "Next" at bounding box center [1000, 486] width 24 height 11
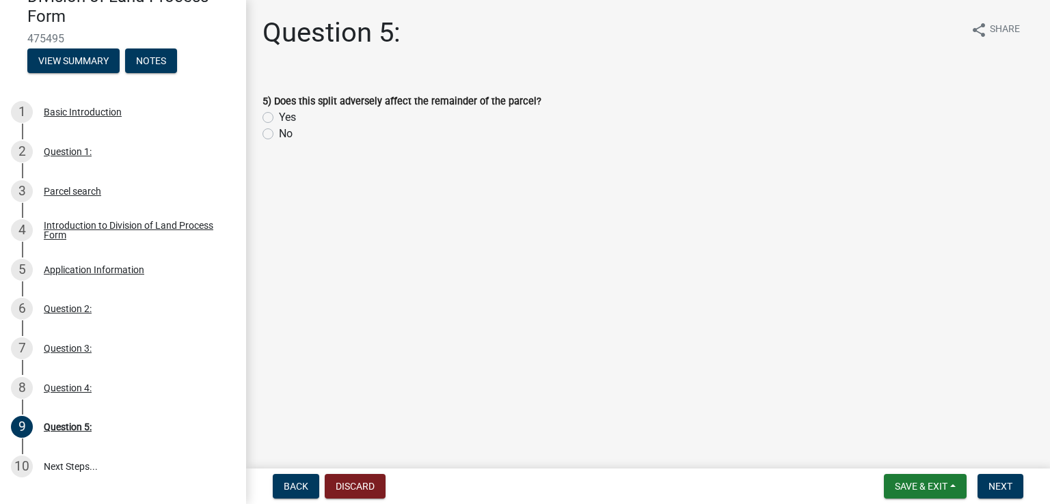
drag, startPoint x: 277, startPoint y: 102, endPoint x: 533, endPoint y: 101, distance: 256.4
click at [533, 101] on div "5) Does this split adversely affect the remainder of the parcel?" at bounding box center [648, 101] width 771 height 16
copy label "oes this split adversely affect the remainder of the parcel?"
click at [279, 131] on label "No" at bounding box center [286, 134] width 14 height 16
click at [279, 131] on input "No" at bounding box center [283, 130] width 9 height 9
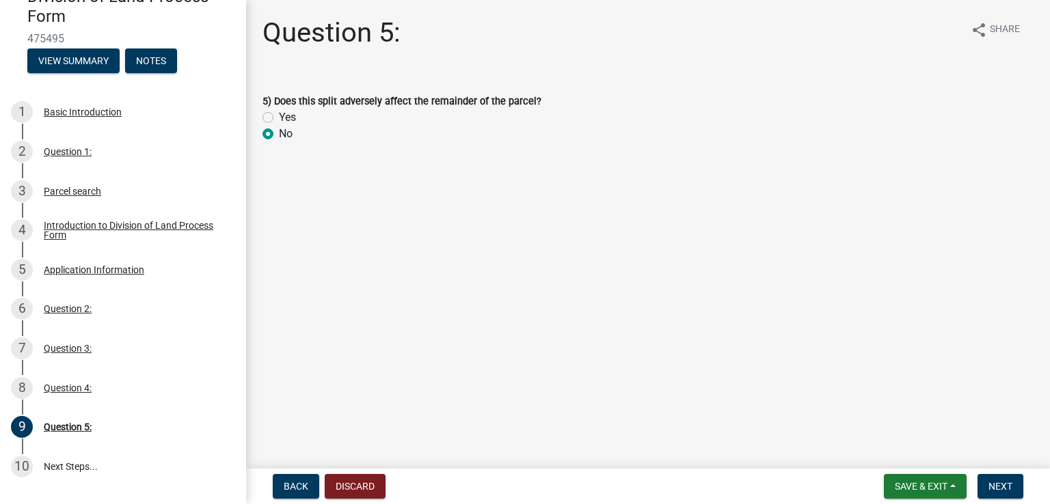
radio input "true"
click at [1006, 489] on span "Next" at bounding box center [1000, 486] width 24 height 11
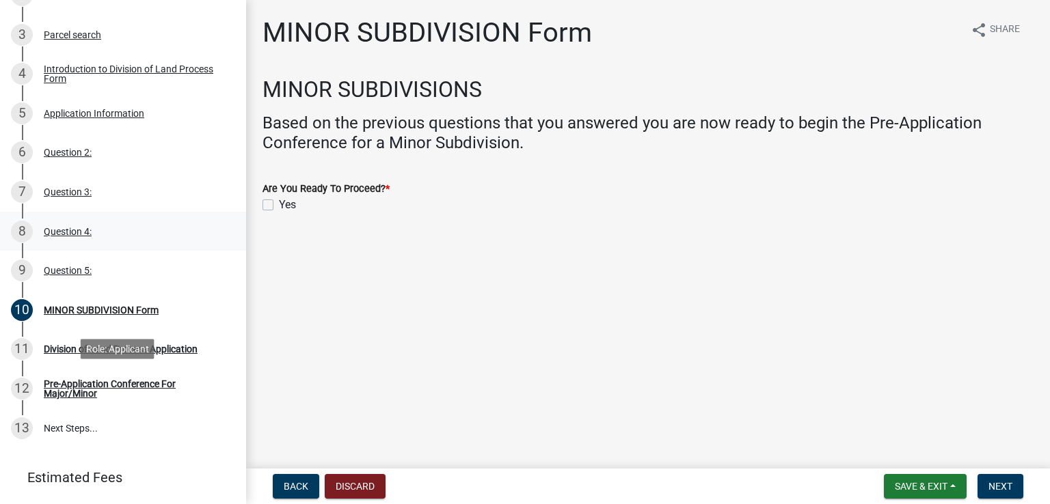
scroll to position [302, 0]
click at [279, 204] on label "Yes" at bounding box center [287, 205] width 17 height 16
click at [279, 204] on input "Yes" at bounding box center [283, 201] width 9 height 9
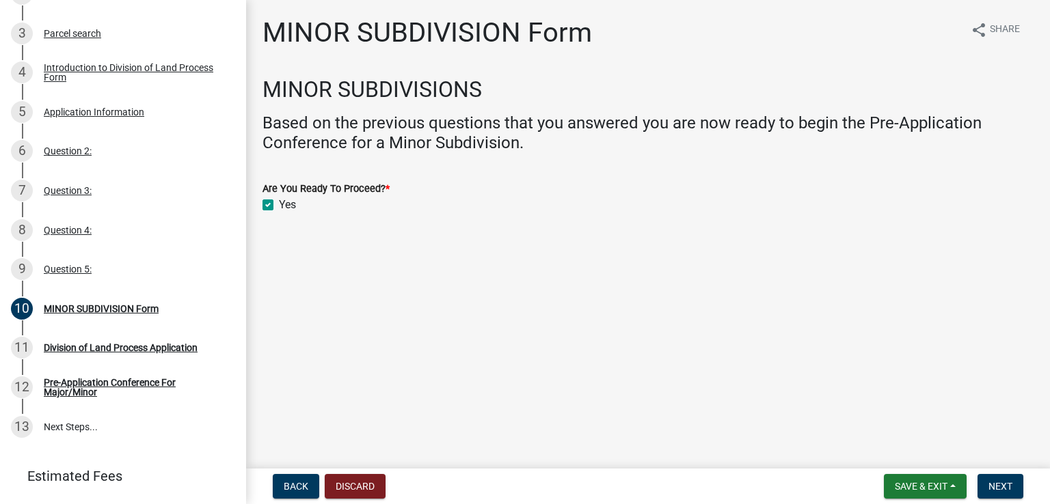
checkbox input "true"
click at [1013, 481] on button "Next" at bounding box center [1001, 486] width 46 height 25
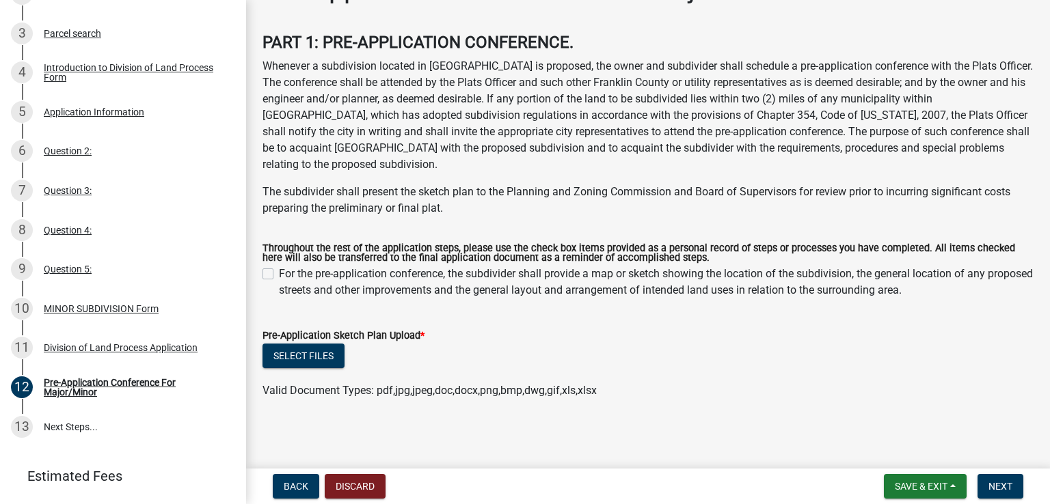
scroll to position [46, 0]
click at [313, 362] on button "Select files" at bounding box center [304, 354] width 82 height 25
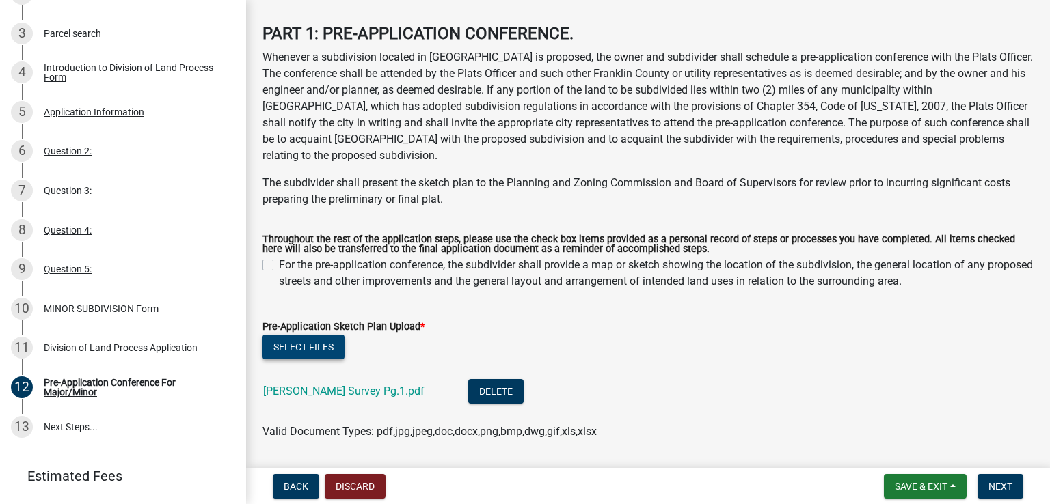
scroll to position [54, 0]
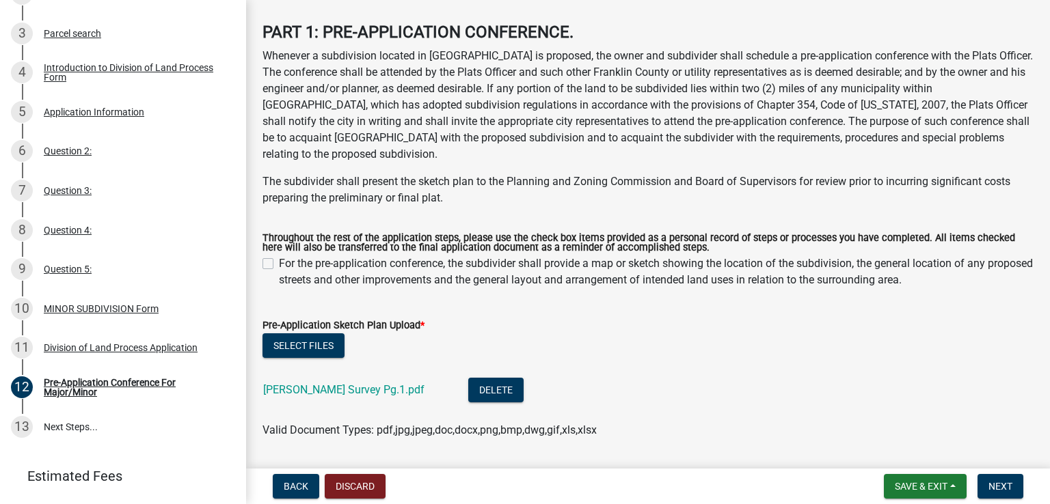
click at [279, 267] on label "For the pre-application conference, the subdivider shall provide a map or sketc…" at bounding box center [656, 272] width 755 height 33
click at [279, 265] on input "For the pre-application conference, the subdivider shall provide a map or sketc…" at bounding box center [283, 260] width 9 height 9
checkbox input "true"
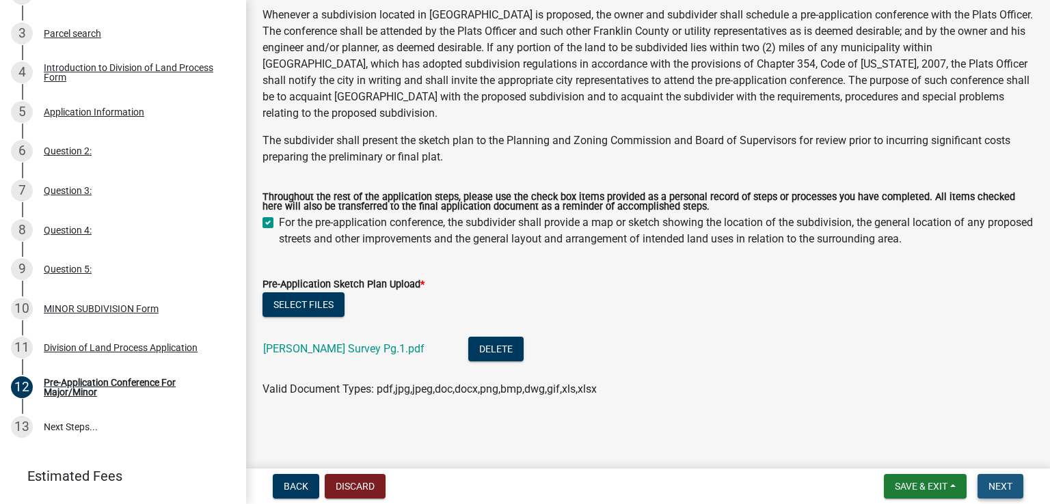
click at [1002, 485] on span "Next" at bounding box center [1000, 486] width 24 height 11
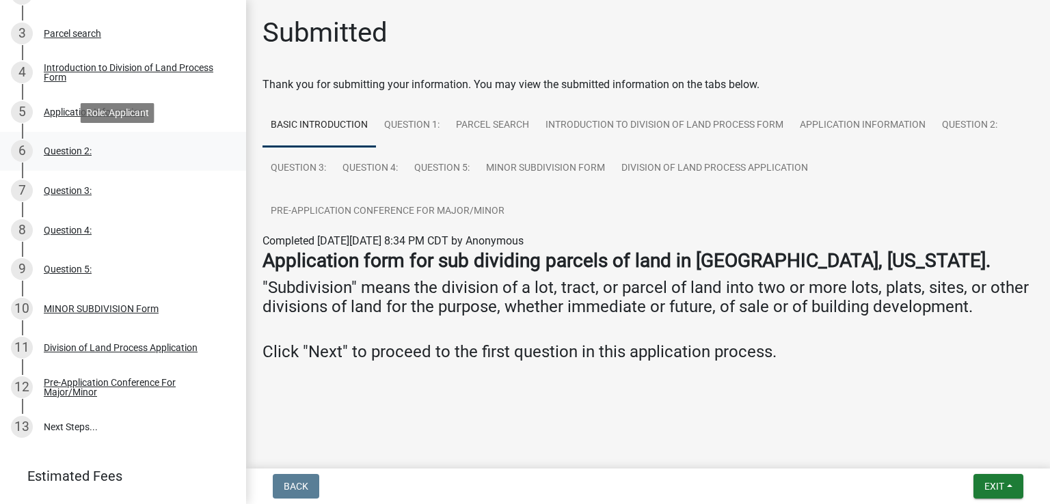
click at [60, 150] on div "Question 2:" at bounding box center [68, 151] width 48 height 10
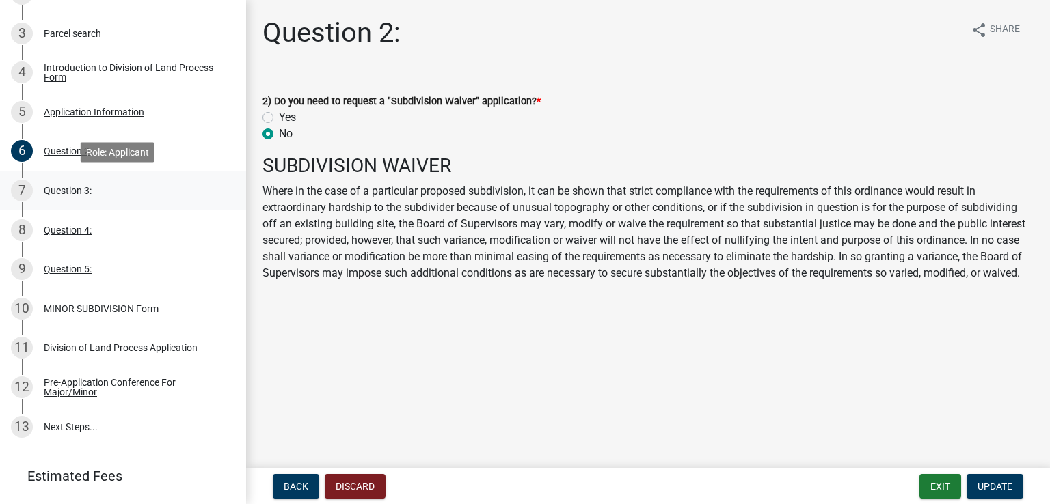
scroll to position [341, 0]
